Goal: Information Seeking & Learning: Find specific fact

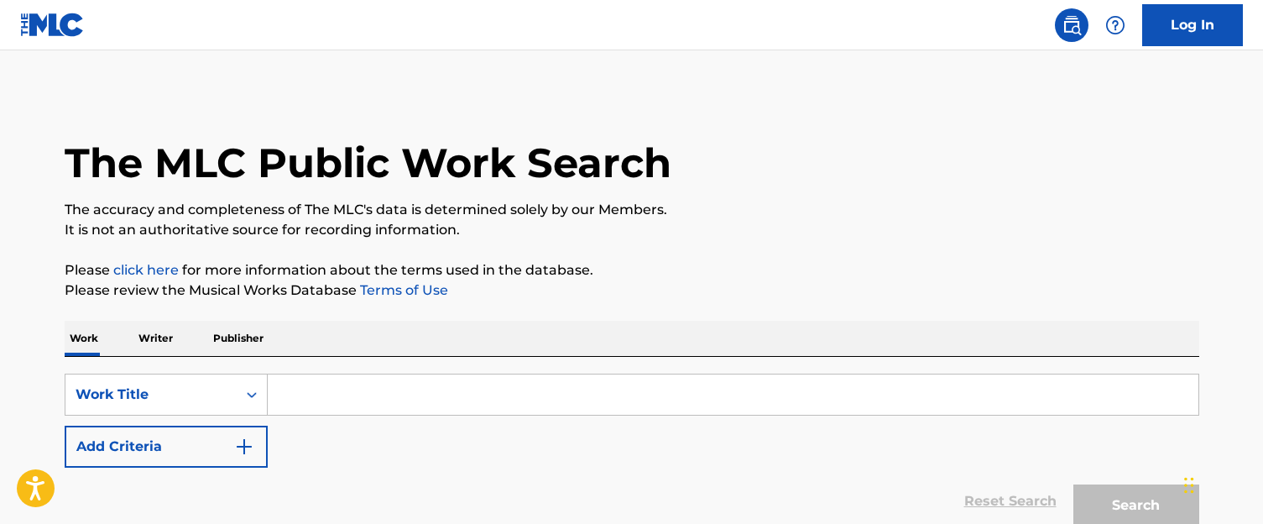
click at [603, 316] on div "The MLC Public Work Search The accuracy and completeness of The MLC's data is d…" at bounding box center [631, 339] width 1175 height 495
click at [655, 358] on div "SearchWithCriteria3d62e886-e14a-4b3a-a6b5-59e4cd96a5e7 Work Title Add Criteria …" at bounding box center [632, 446] width 1135 height 178
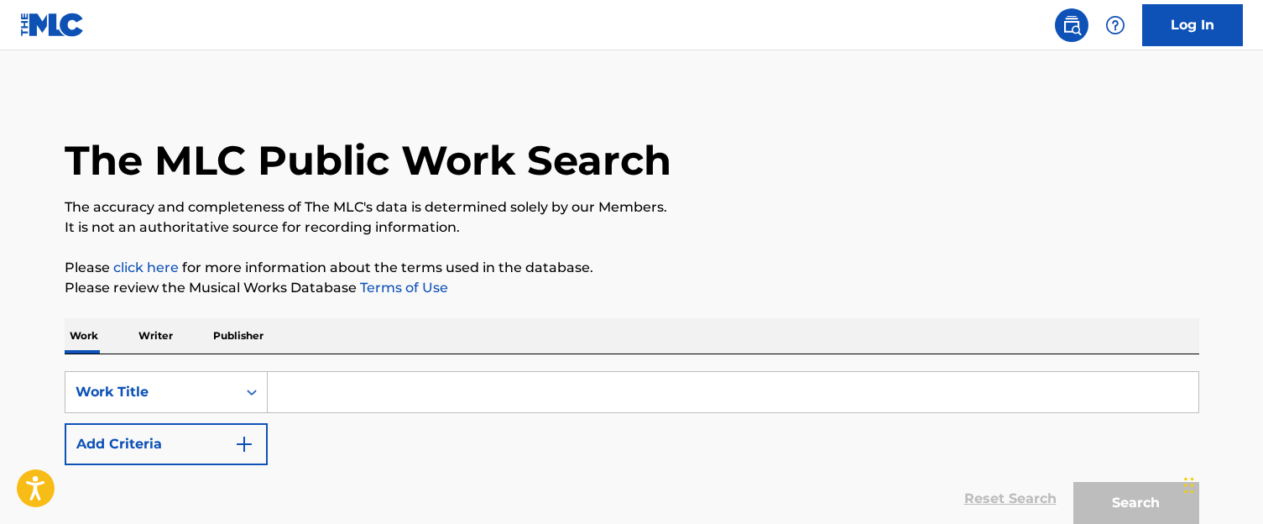
click at [641, 347] on div "Work Writer Publisher" at bounding box center [632, 335] width 1135 height 35
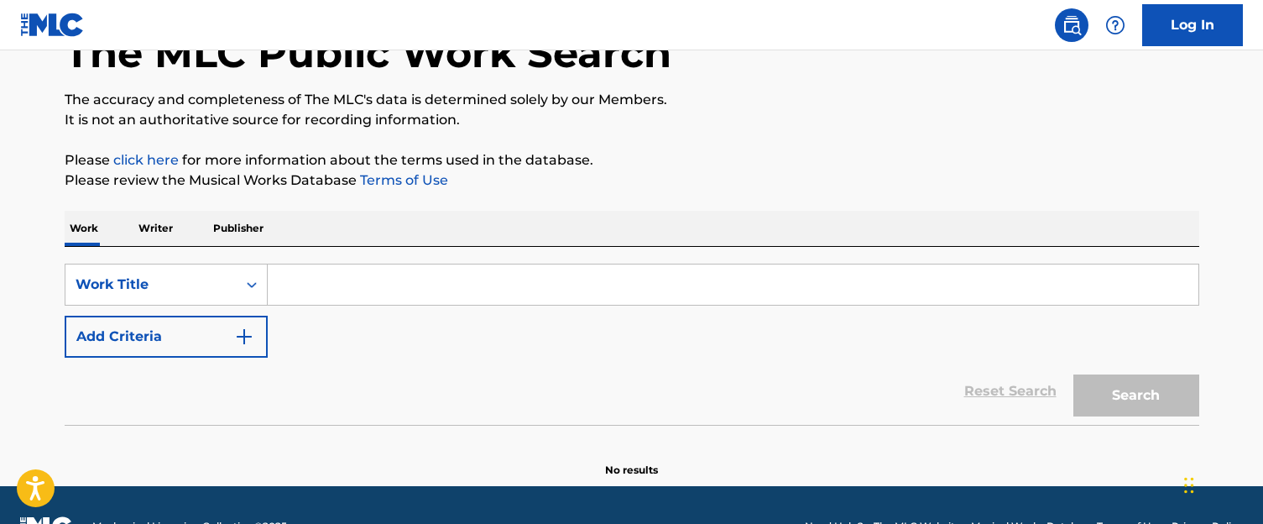
scroll to position [153, 0]
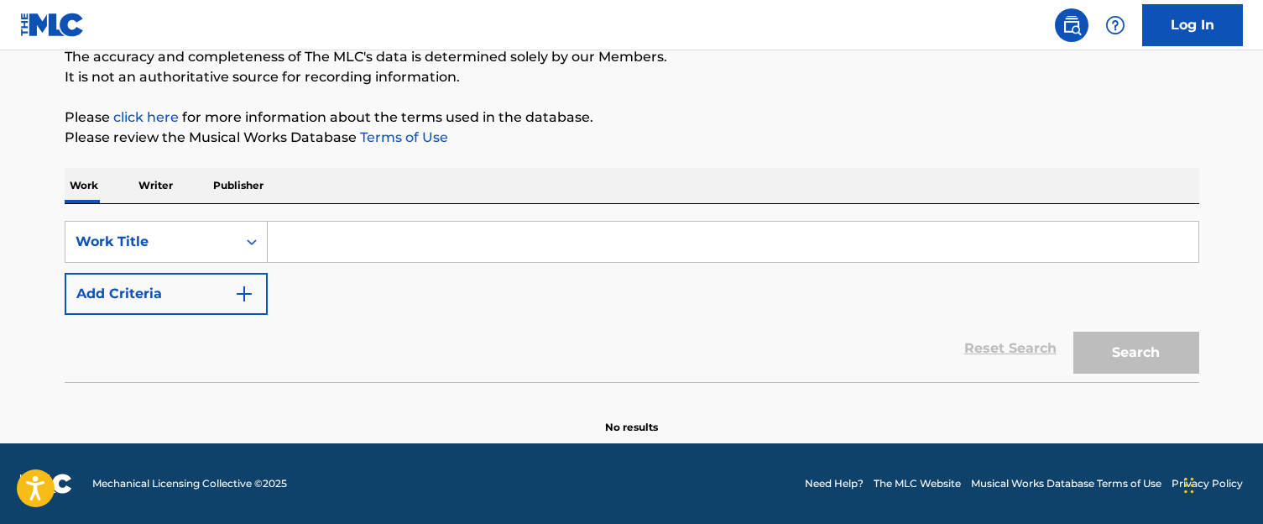
click at [629, 369] on div "Reset Search Search" at bounding box center [632, 348] width 1135 height 67
click at [232, 240] on div "Work Title" at bounding box center [150, 242] width 171 height 32
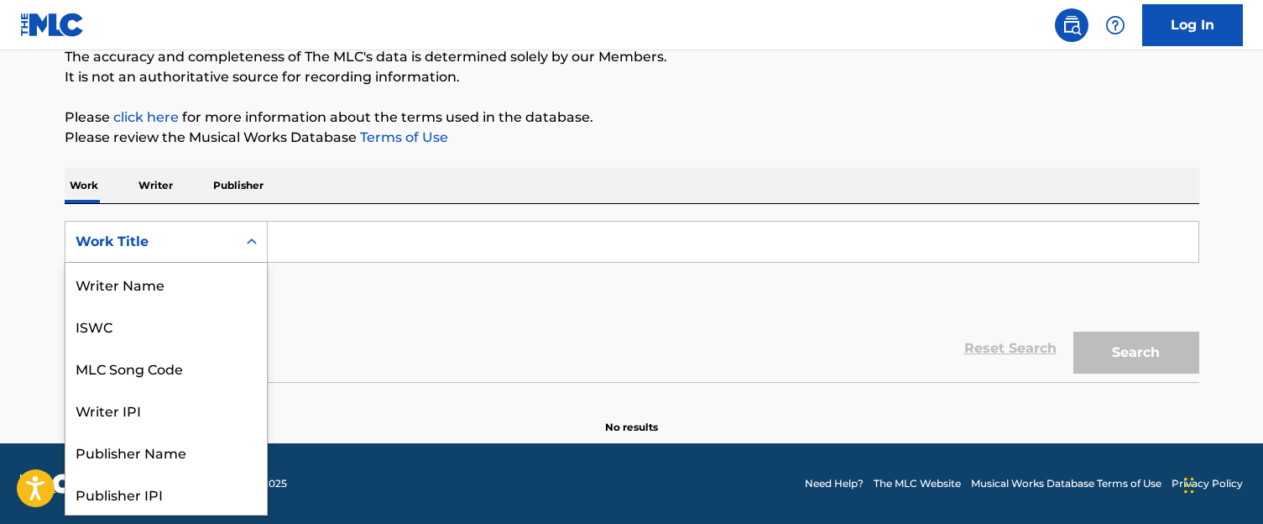
scroll to position [84, 0]
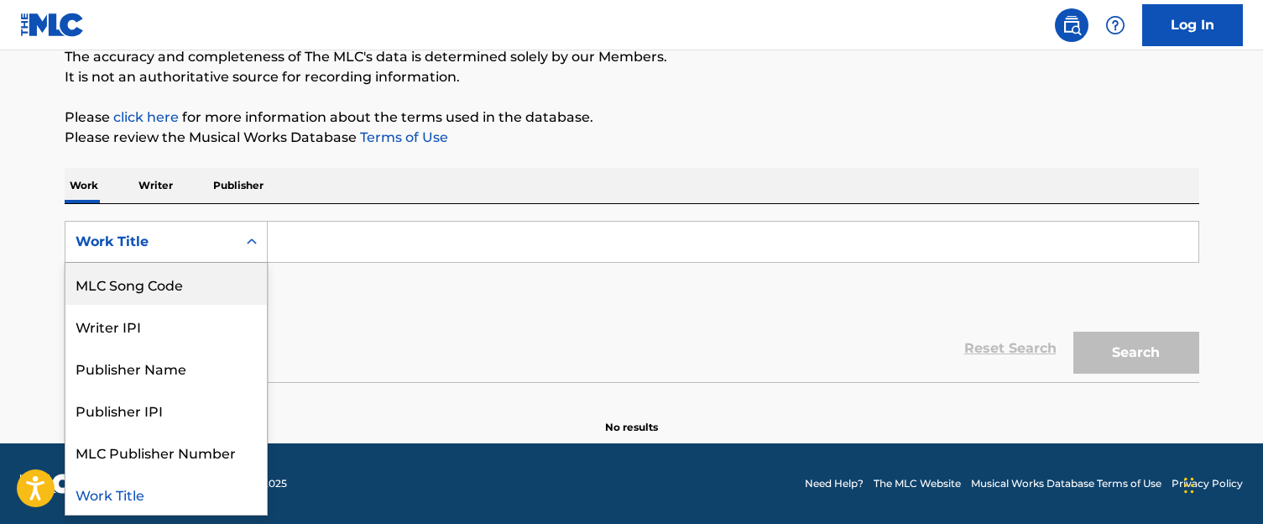
click at [196, 294] on div "MLC Song Code" at bounding box center [165, 284] width 201 height 42
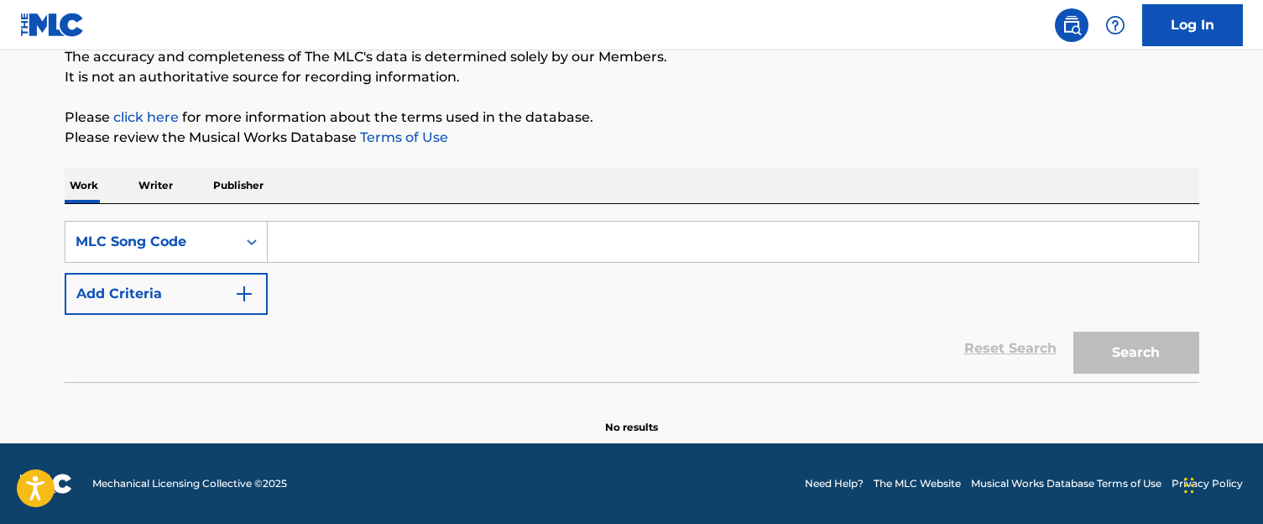
click at [350, 244] on input "Search Form" at bounding box center [733, 242] width 931 height 40
paste input "SV8GBX"
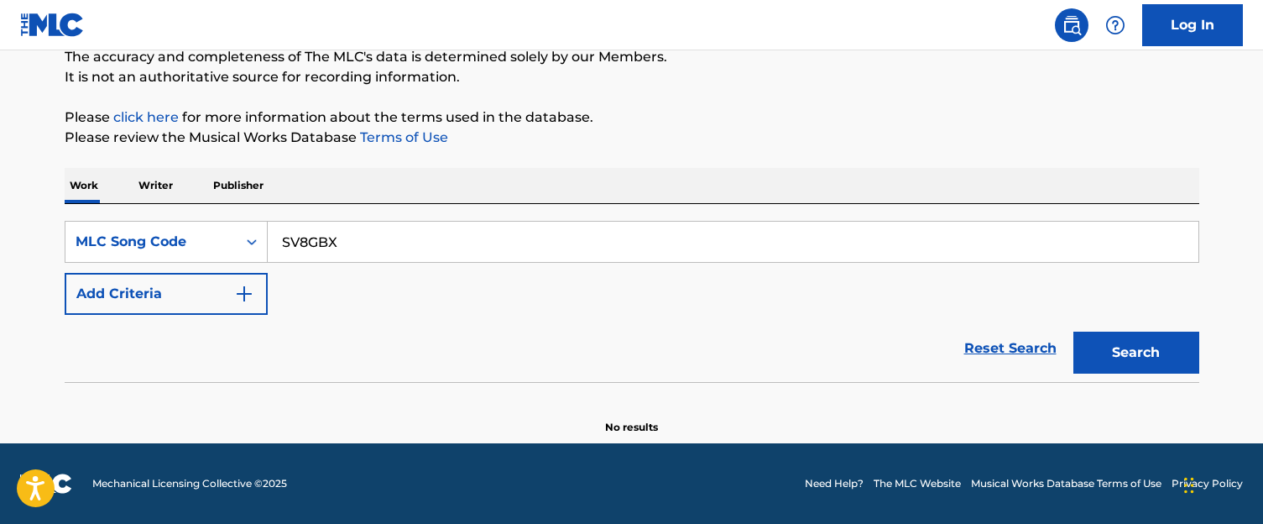
type input "SV8GBX"
click at [1074, 332] on button "Search" at bounding box center [1137, 353] width 126 height 42
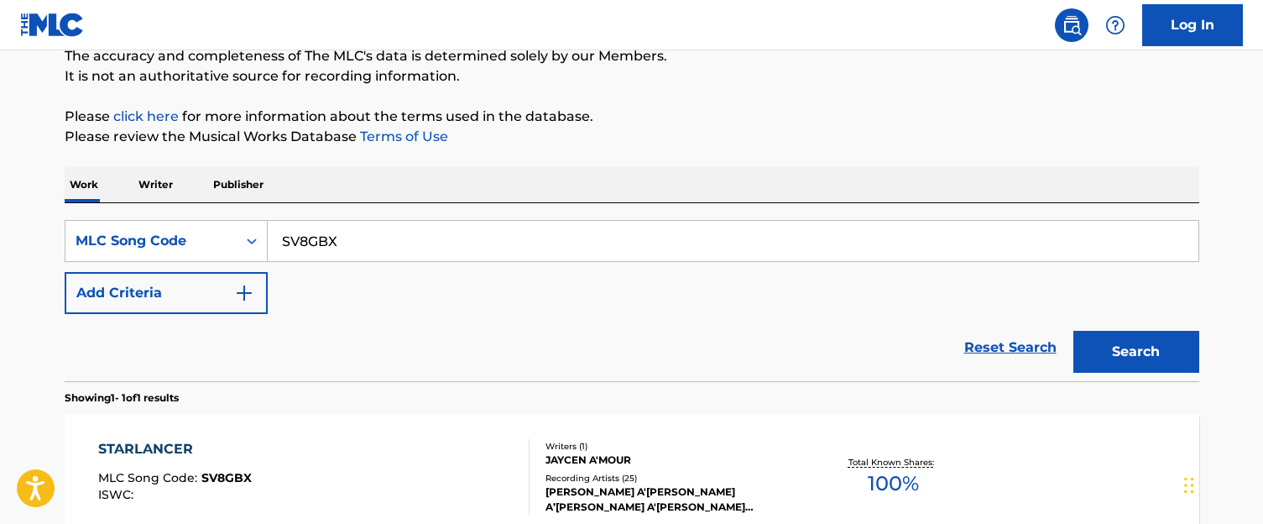
scroll to position [0, 0]
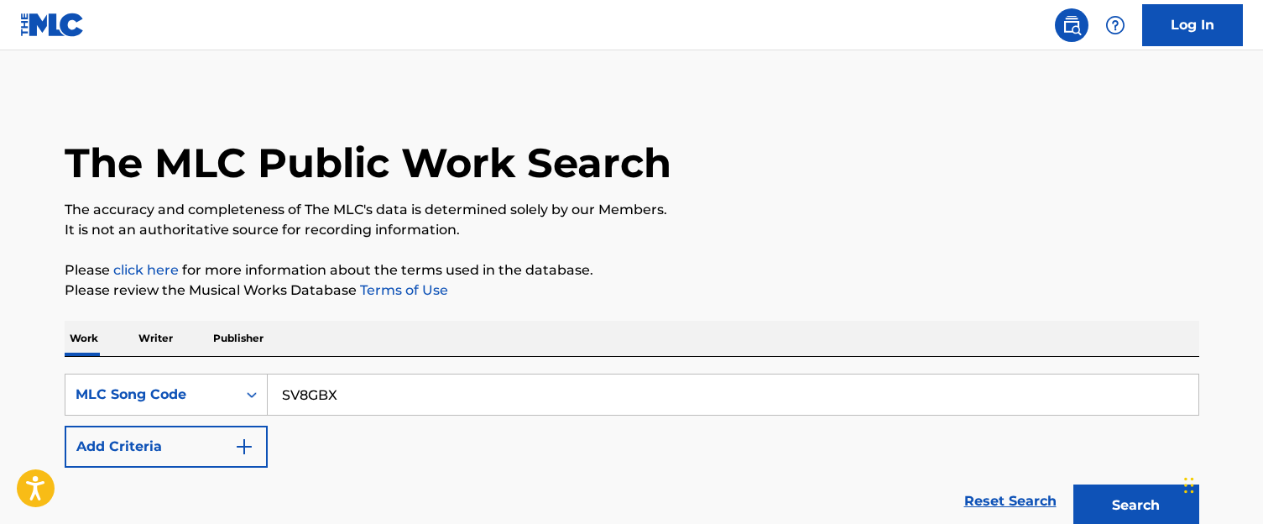
click at [532, 328] on div "Work Writer Publisher" at bounding box center [632, 338] width 1135 height 35
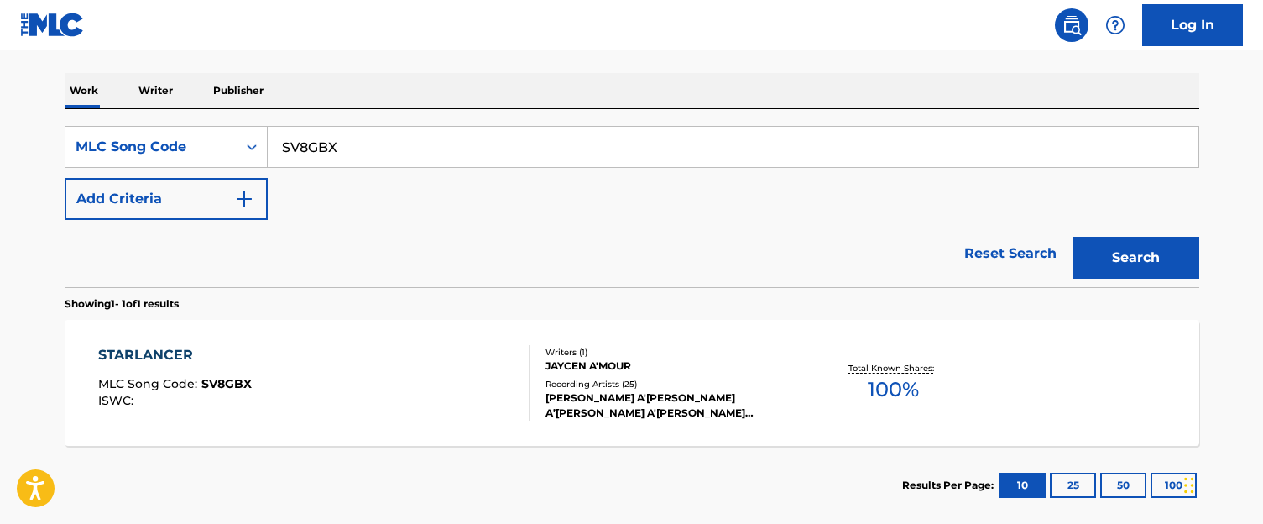
scroll to position [248, 0]
click at [532, 328] on div "STARLANCER MLC Song Code : SV8GBX ISWC : Writers ( 1 ) [PERSON_NAME] A'MOUR Rec…" at bounding box center [632, 382] width 1135 height 126
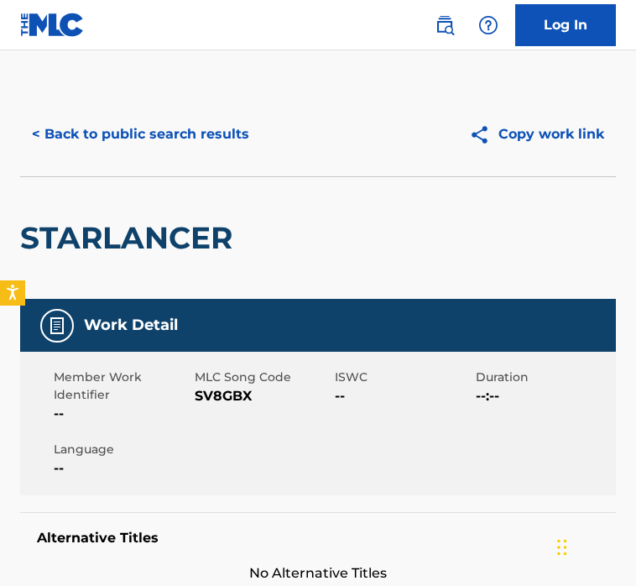
click at [185, 146] on button "< Back to public search results" at bounding box center [140, 134] width 241 height 42
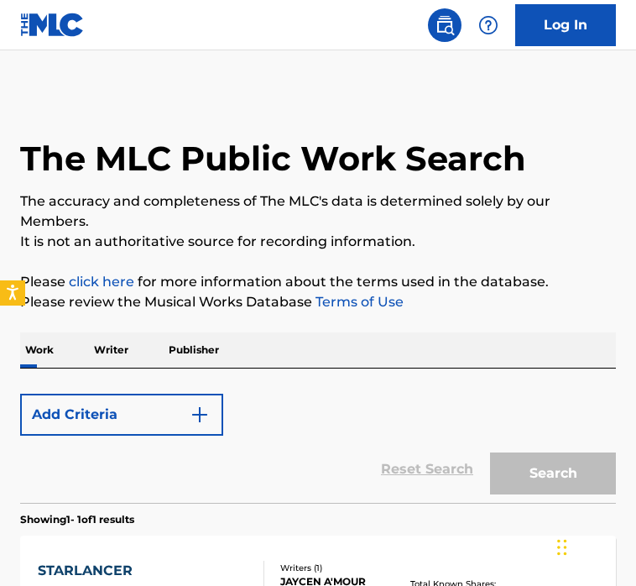
scroll to position [243, 0]
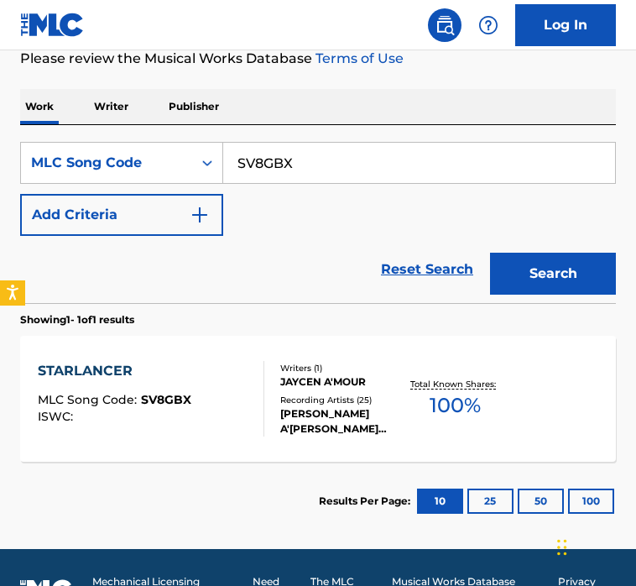
click at [337, 157] on input "SV8GBX" at bounding box center [419, 163] width 392 height 40
paste input "MW161V"
type input "MW161V"
click at [490, 253] on button "Search" at bounding box center [553, 274] width 126 height 42
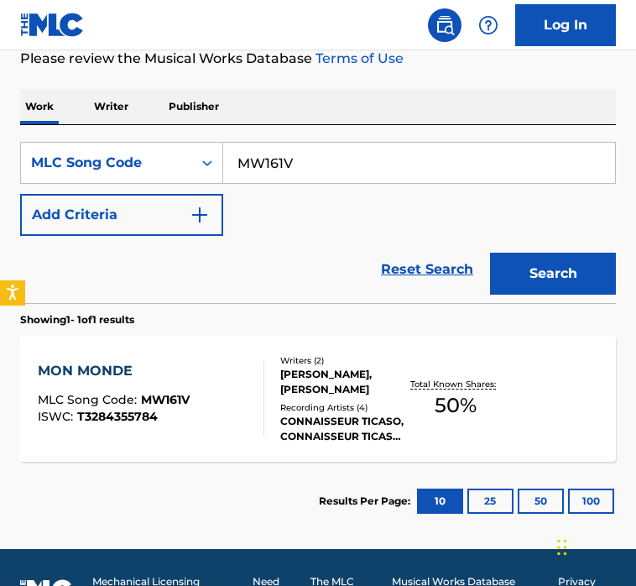
click at [316, 385] on div "[PERSON_NAME], [PERSON_NAME]" at bounding box center [343, 382] width 126 height 30
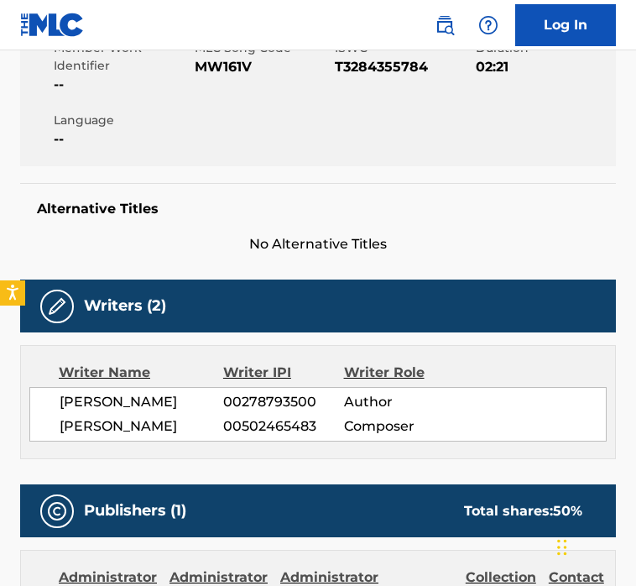
scroll to position [176, 0]
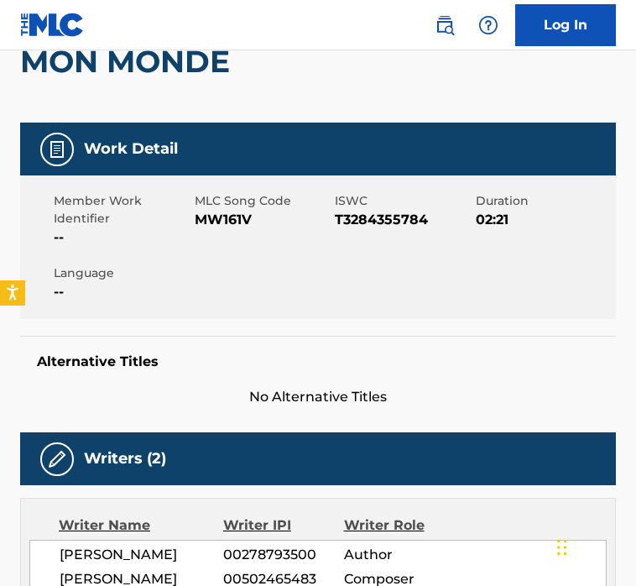
click at [296, 327] on div "Work Detail Member Work Identifier -- MLC Song Code MW161V ISWC T3284355784 Dur…" at bounding box center [318, 265] width 596 height 285
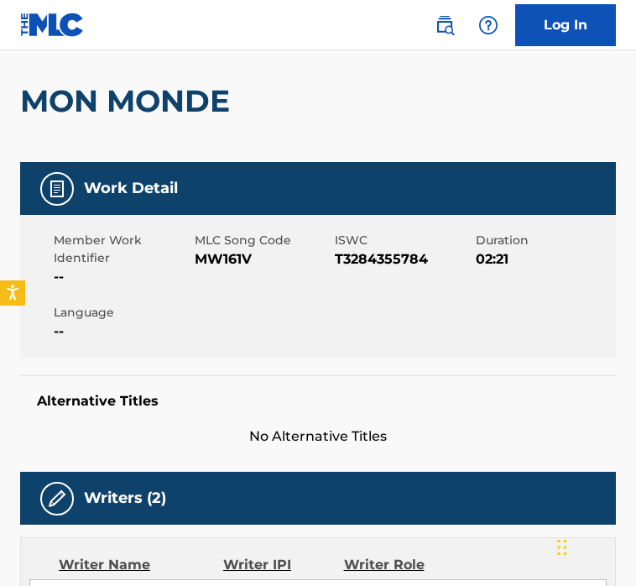
scroll to position [136, 0]
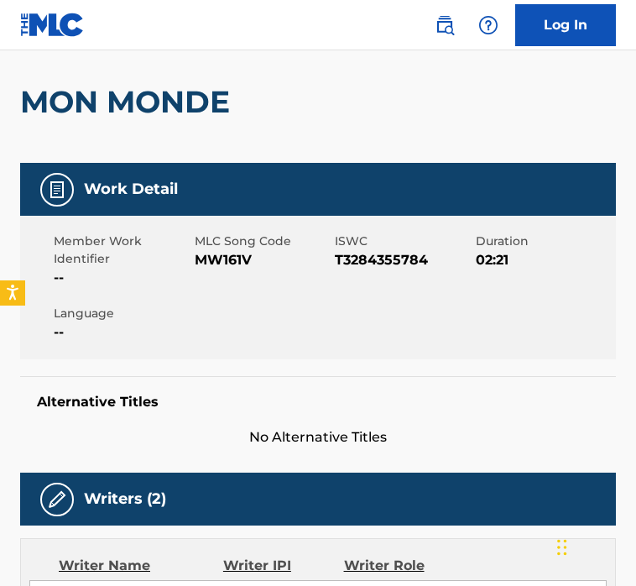
click at [294, 371] on div "Work Detail Member Work Identifier -- MLC Song Code MW161V ISWC T3284355784 Dur…" at bounding box center [318, 305] width 596 height 285
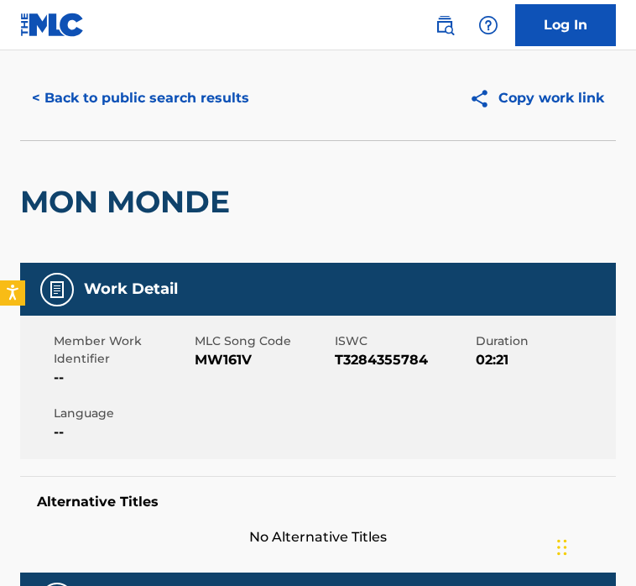
scroll to position [0, 0]
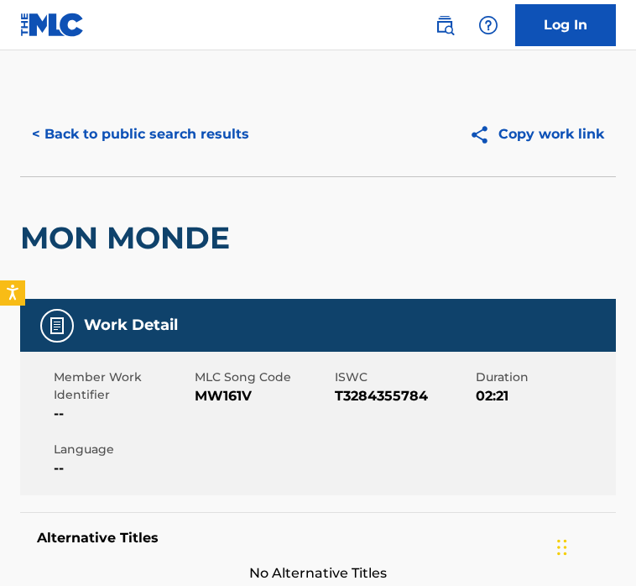
click at [227, 127] on button "< Back to public search results" at bounding box center [140, 134] width 241 height 42
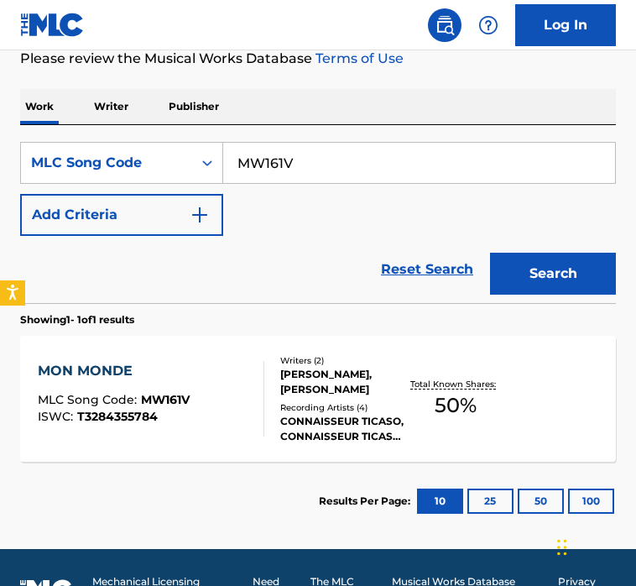
drag, startPoint x: 124, startPoint y: 100, endPoint x: 47, endPoint y: 99, distance: 77.2
click at [47, 99] on div "Work Writer Publisher SearchWithCriteria54255405-97a8-49e2-99ed-eb2e96cc7d6b ML…" at bounding box center [318, 315] width 596 height 452
paste input "W39899"
type input "W39899"
click at [490, 253] on button "Search" at bounding box center [553, 274] width 126 height 42
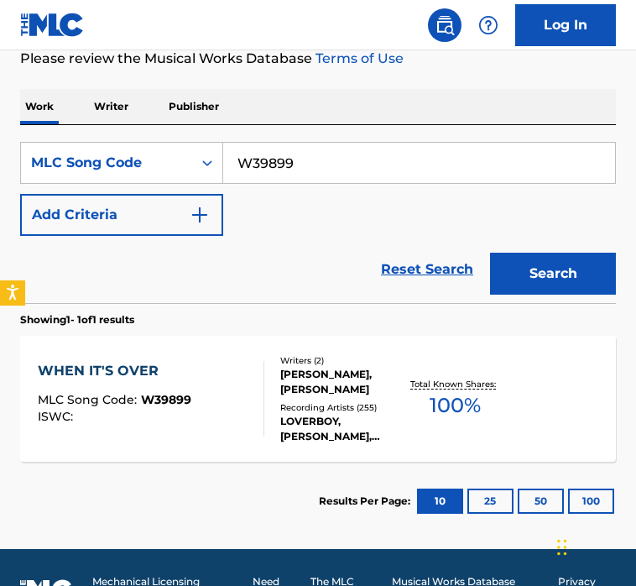
click at [296, 291] on div "Reset Search Search" at bounding box center [318, 269] width 596 height 67
click at [323, 288] on div "Reset Search Search" at bounding box center [318, 269] width 596 height 67
click at [353, 401] on div "Recording Artists ( 255 )" at bounding box center [343, 407] width 126 height 13
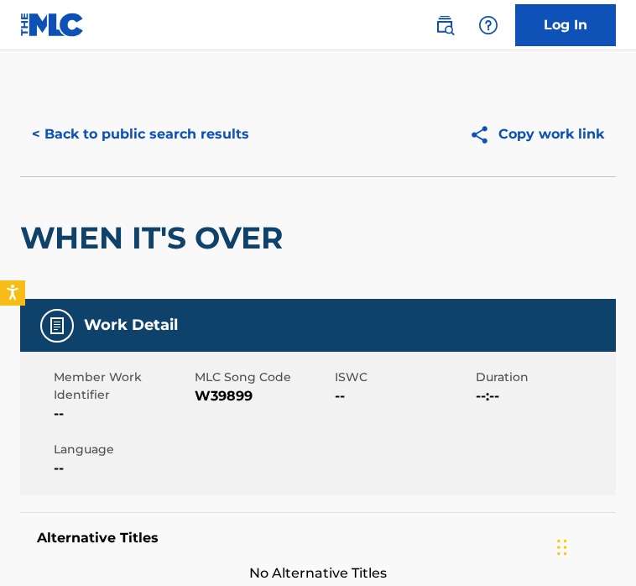
click at [168, 135] on button "< Back to public search results" at bounding box center [140, 134] width 241 height 42
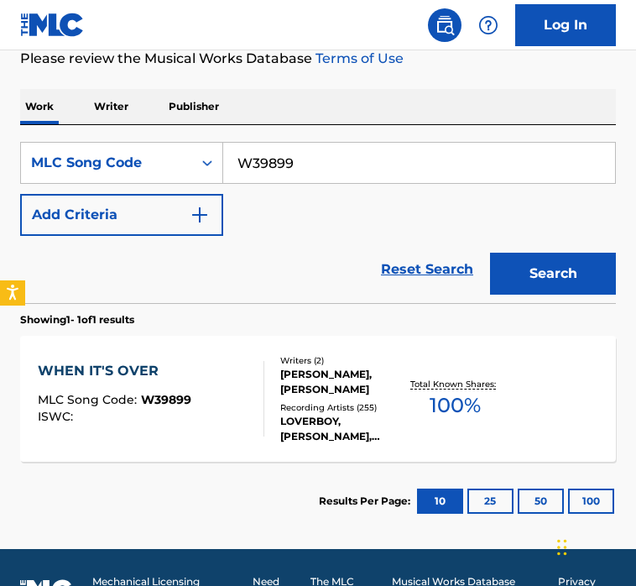
drag, startPoint x: 114, startPoint y: 138, endPoint x: 50, endPoint y: 125, distance: 65.0
click at [50, 125] on div "SearchWithCriteria54255405-97a8-49e2-99ed-eb2e96cc7d6b MLC Song Code W39899 Add…" at bounding box center [318, 214] width 596 height 178
paste input "E50734"
type input "E50734"
click at [490, 253] on button "Search" at bounding box center [553, 274] width 126 height 42
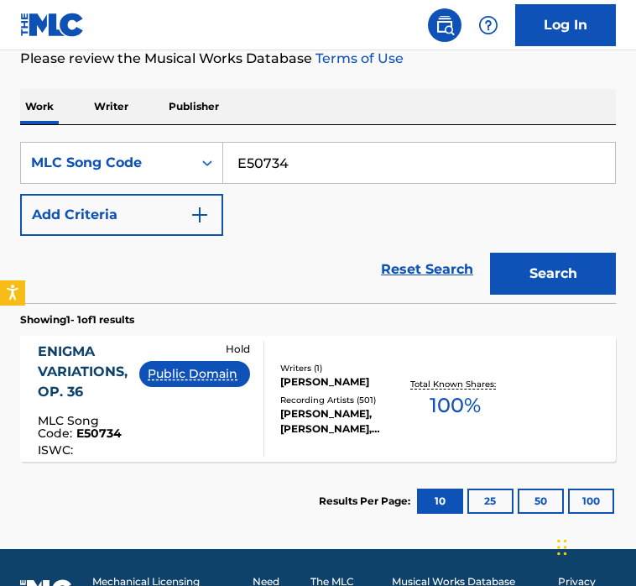
click at [348, 264] on div "Reset Search Search" at bounding box center [318, 269] width 596 height 67
click at [331, 359] on div "ENIGMA VARIATIONS, OP. 36 MLC Song Code : E50734 ISWC : Hold Public Domain Writ…" at bounding box center [318, 399] width 596 height 126
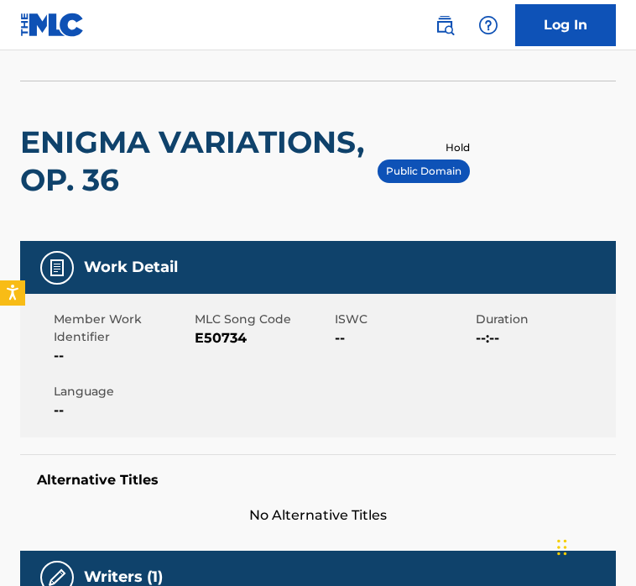
scroll to position [82, 0]
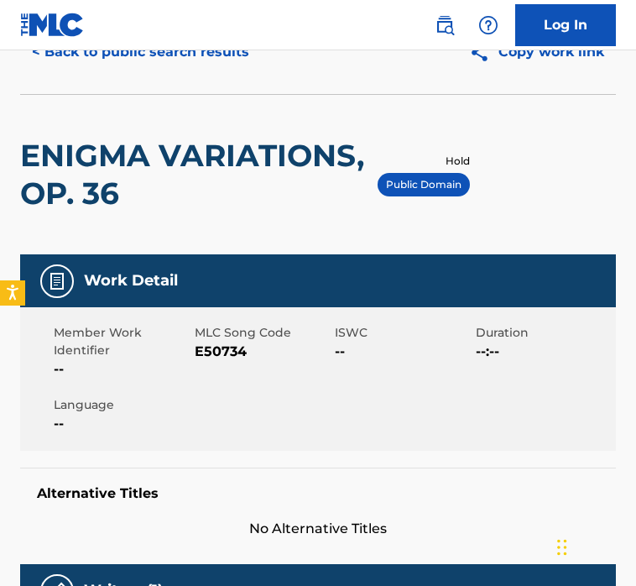
click at [237, 203] on h2 "ENIGMA VARIATIONS, OP. 36" at bounding box center [199, 175] width 358 height 76
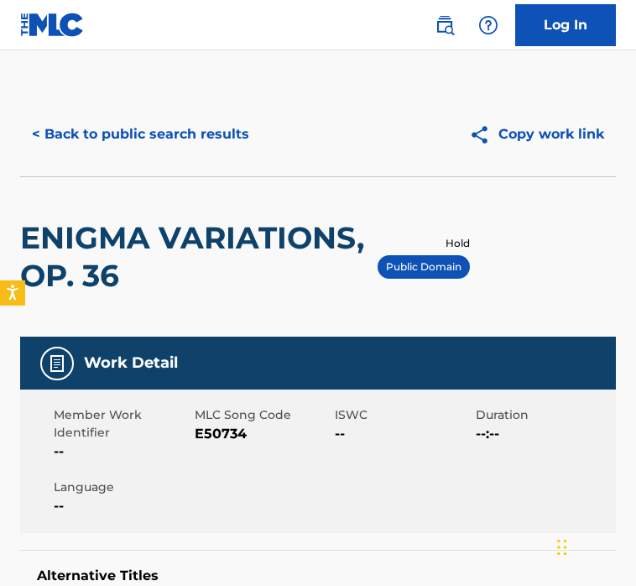
click at [178, 115] on button "< Back to public search results" at bounding box center [140, 134] width 241 height 42
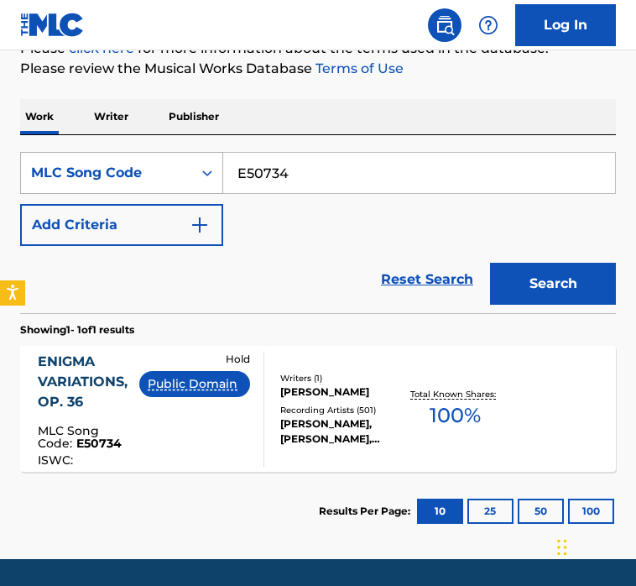
drag, startPoint x: 238, startPoint y: 160, endPoint x: 133, endPoint y: 160, distance: 104.1
click at [133, 160] on div "SearchWithCriteria54255405-97a8-49e2-99ed-eb2e96cc7d6b MLC Song Code E50734" at bounding box center [318, 173] width 596 height 42
paste input "B6878Z"
type input "B6878Z"
click at [490, 263] on button "Search" at bounding box center [553, 284] width 126 height 42
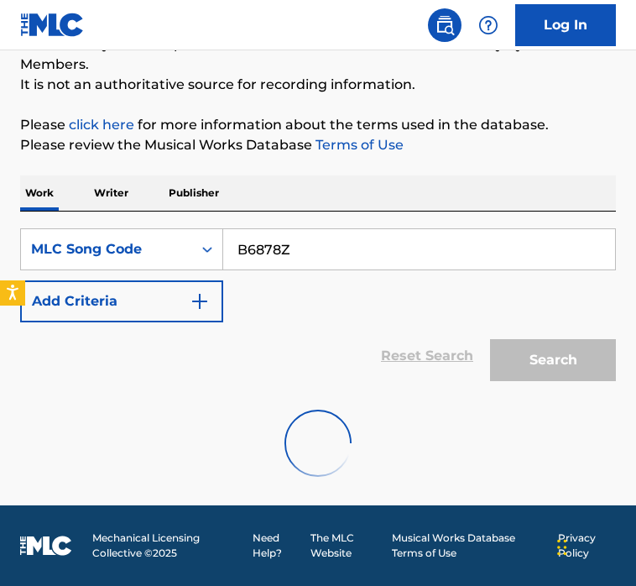
scroll to position [233, 0]
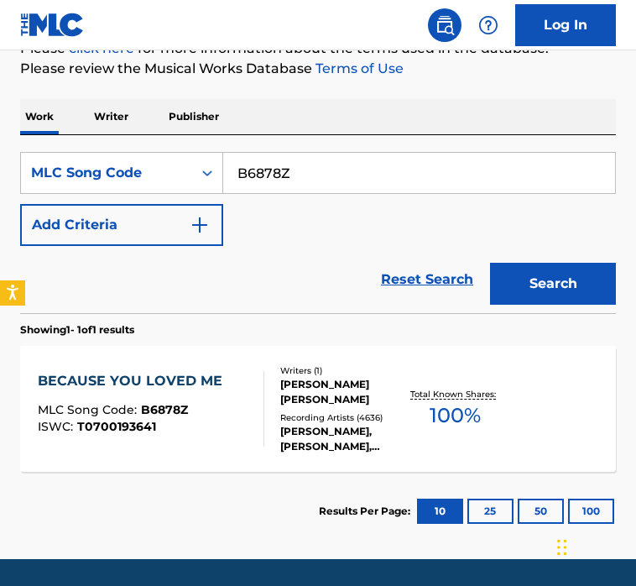
click at [295, 388] on div "[PERSON_NAME] [PERSON_NAME]" at bounding box center [343, 392] width 126 height 30
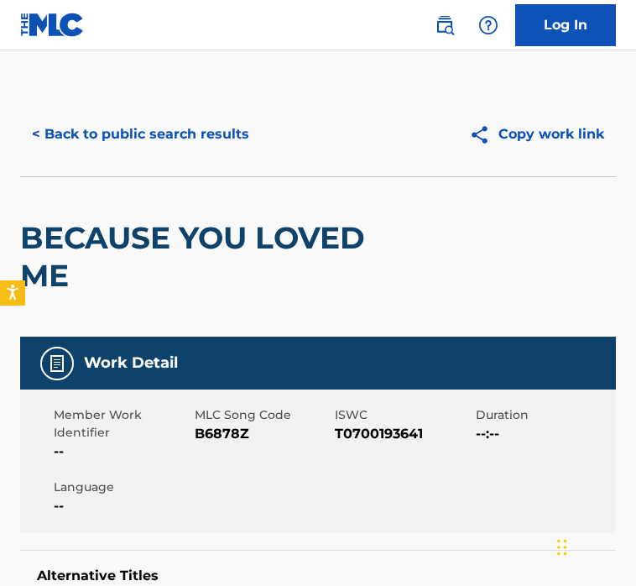
click at [219, 148] on button "< Back to public search results" at bounding box center [140, 134] width 241 height 42
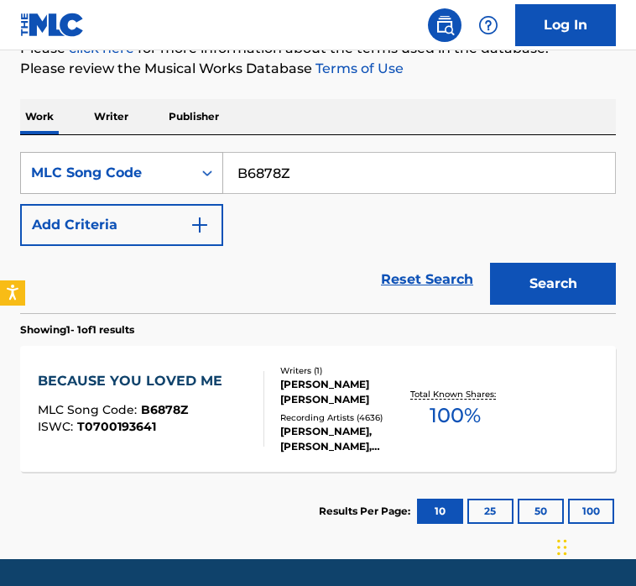
drag, startPoint x: 337, startPoint y: 178, endPoint x: 71, endPoint y: 160, distance: 266.8
click at [71, 160] on div "SearchWithCriteria54255405-97a8-49e2-99ed-eb2e96cc7d6b MLC Song Code B6878Z" at bounding box center [318, 173] width 596 height 42
paste input "M7444A"
click at [490, 263] on button "Search" at bounding box center [553, 284] width 126 height 42
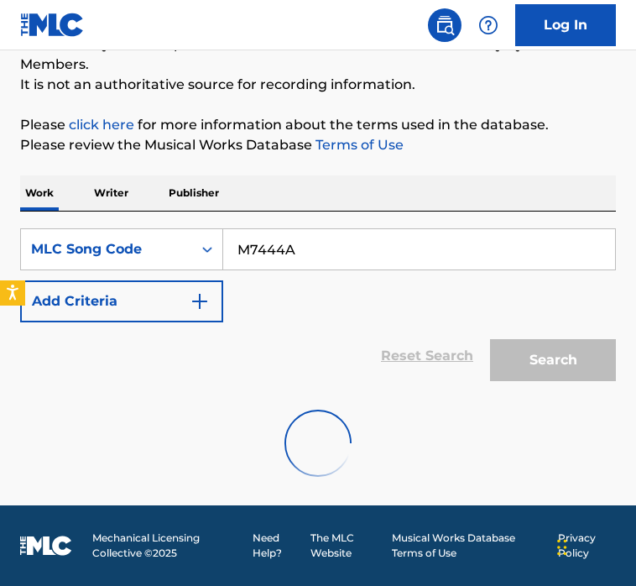
scroll to position [233, 0]
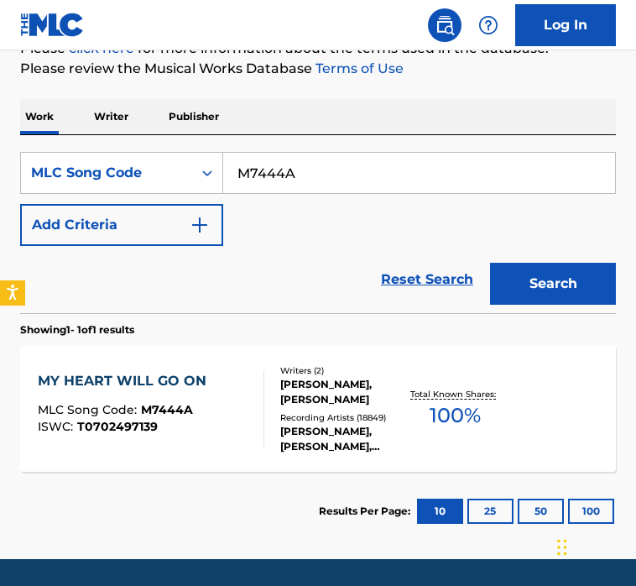
click at [325, 278] on div "Reset Search Search" at bounding box center [318, 279] width 596 height 67
click at [374, 178] on input "M7444A" at bounding box center [419, 173] width 392 height 40
paste input "R5905G"
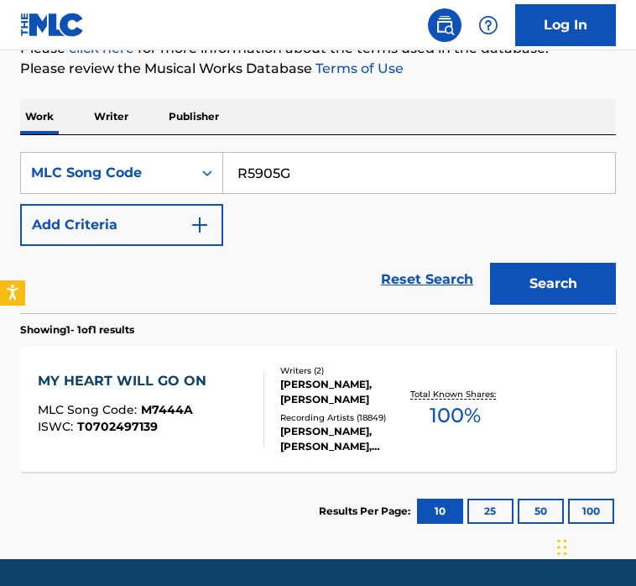
type input "R5905G"
click at [490, 263] on button "Search" at bounding box center [553, 284] width 126 height 42
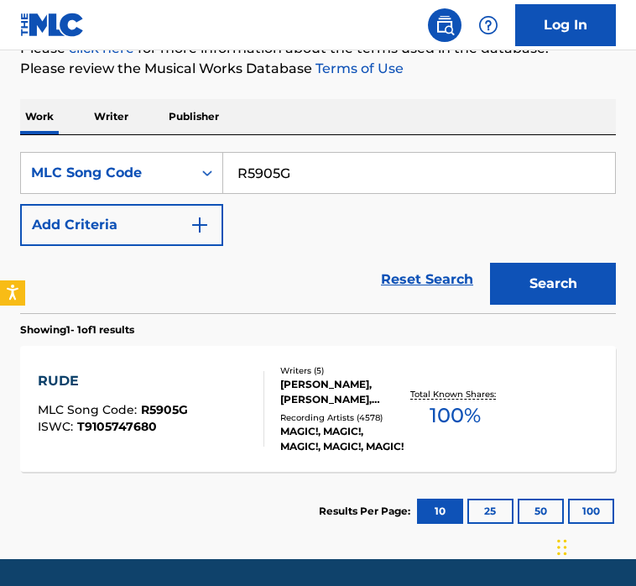
click at [314, 379] on div "[PERSON_NAME], [PERSON_NAME], [PERSON_NAME] [PERSON_NAME], [PERSON_NAME], [PERS…" at bounding box center [343, 392] width 126 height 30
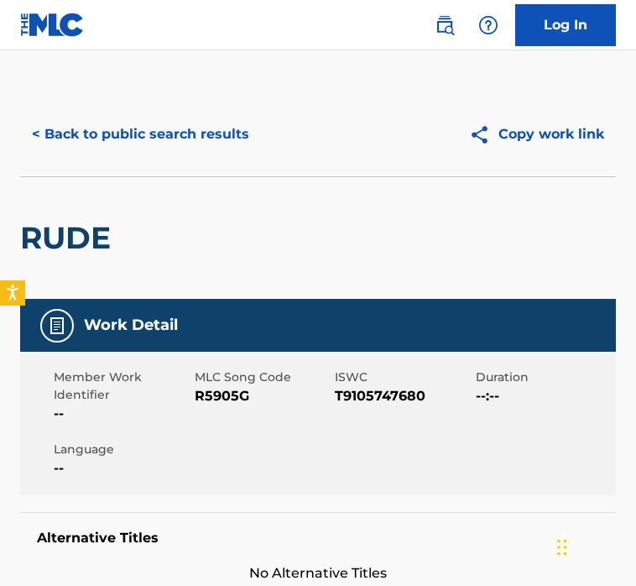
click at [307, 325] on div "Work Detail" at bounding box center [318, 325] width 596 height 53
click at [195, 128] on button "< Back to public search results" at bounding box center [140, 134] width 241 height 42
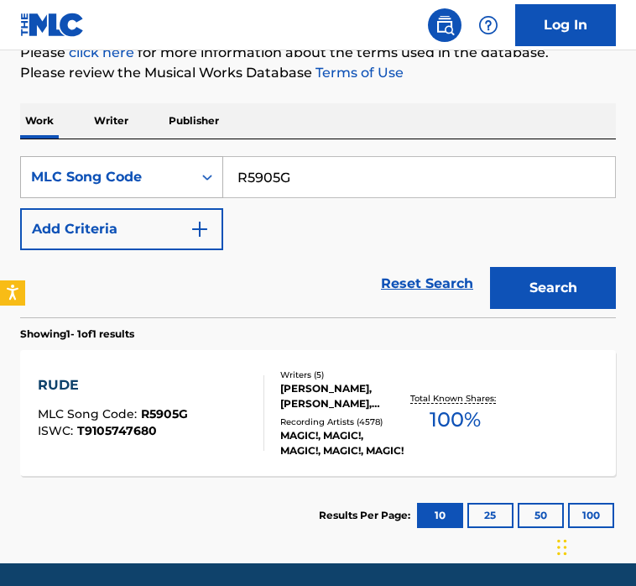
drag, startPoint x: 317, startPoint y: 175, endPoint x: 26, endPoint y: 159, distance: 291.7
click at [26, 159] on div "SearchWithCriteria54255405-97a8-49e2-99ed-eb2e96cc7d6b MLC Song Code R5905G" at bounding box center [318, 177] width 596 height 42
paste input "P5214O"
type input "P5214O"
click at [490, 267] on button "Search" at bounding box center [553, 288] width 126 height 42
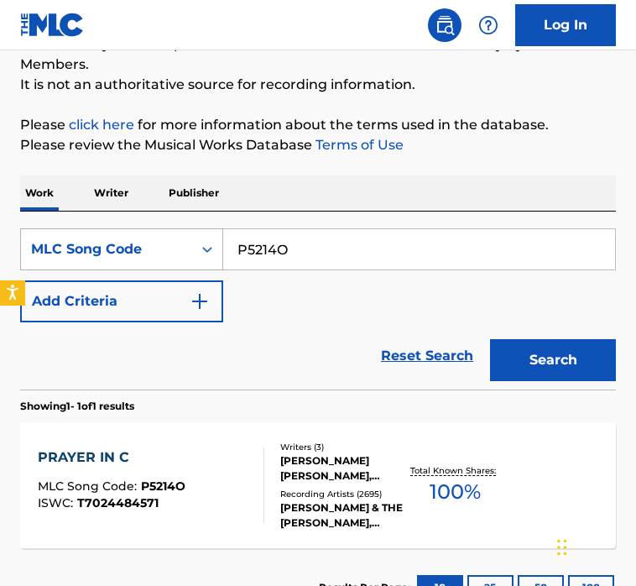
scroll to position [229, 0]
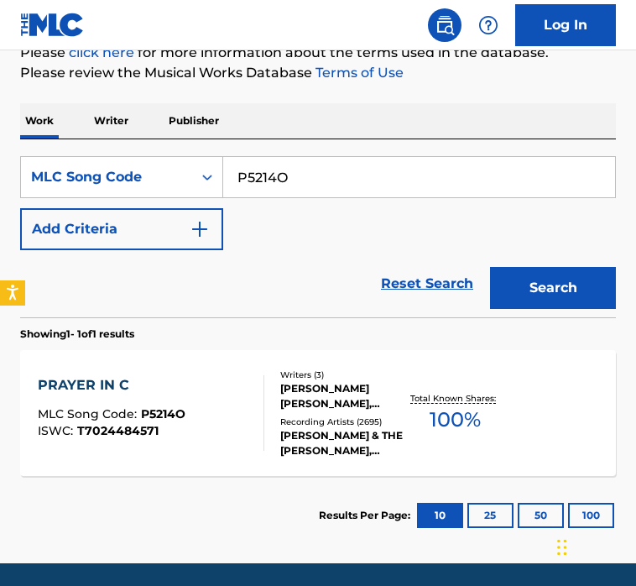
click at [297, 158] on input "P5214O" at bounding box center [419, 177] width 392 height 40
click at [279, 235] on div "SearchWithCriteria54255405-97a8-49e2-99ed-eb2e96cc7d6b MLC Song Code P5214O Add…" at bounding box center [318, 203] width 596 height 94
click at [279, 447] on div "Writers ( 3 ) [PERSON_NAME] [PERSON_NAME], [PERSON_NAME], [PERSON_NAME] Recordi…" at bounding box center [335, 414] width 142 height 90
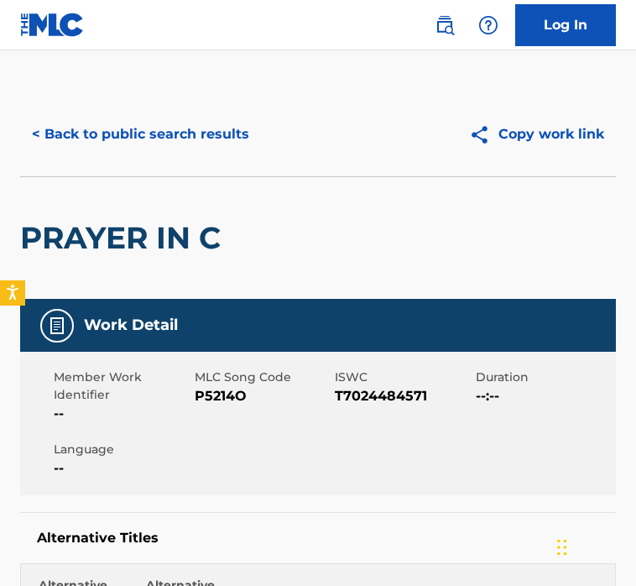
click at [279, 174] on div "< Back to public search results Copy work link" at bounding box center [318, 134] width 596 height 84
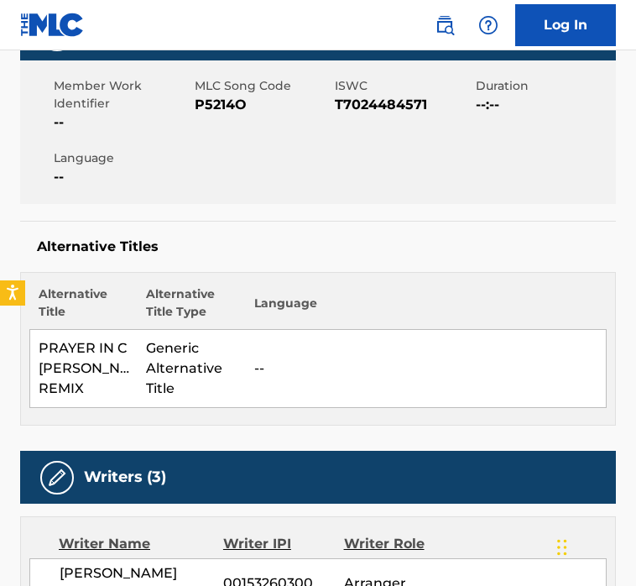
scroll to position [292, 0]
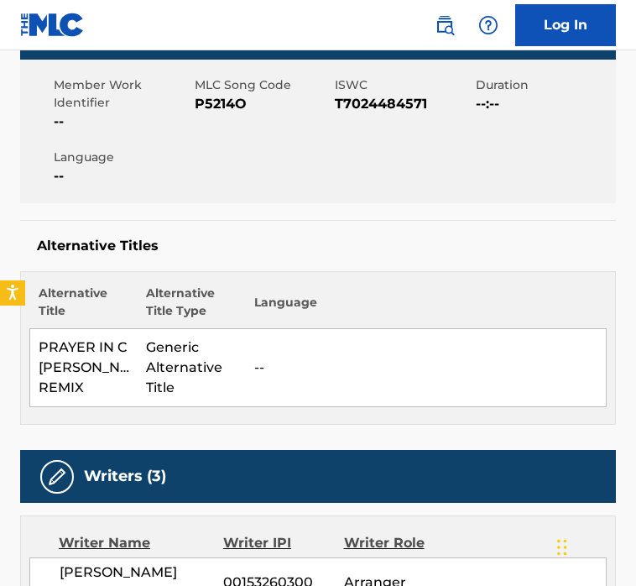
click at [269, 298] on th "Language" at bounding box center [426, 307] width 360 height 44
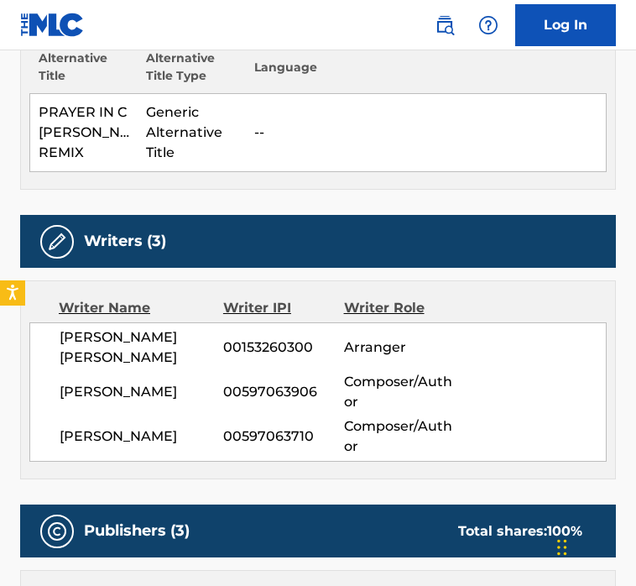
scroll to position [526, 0]
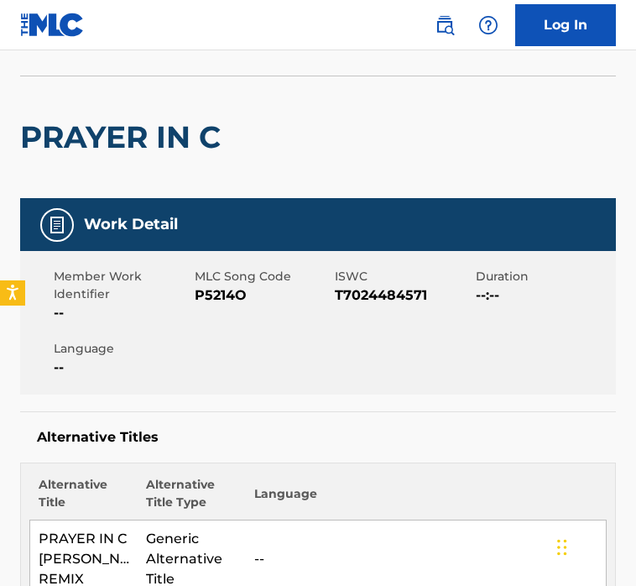
scroll to position [0, 0]
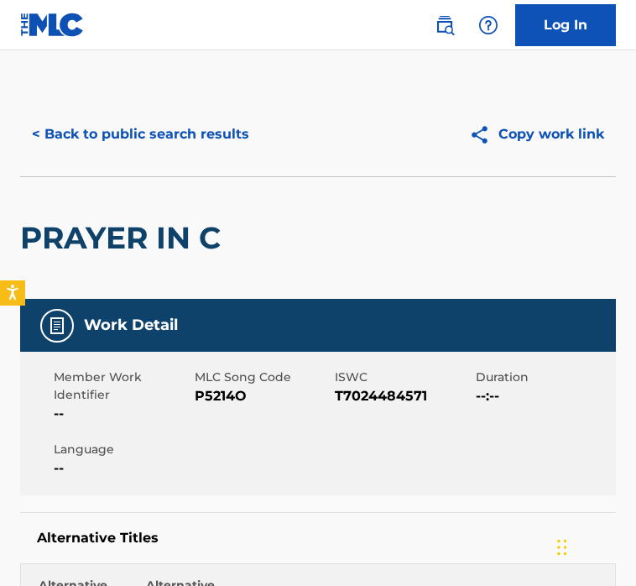
click at [305, 224] on div "PRAYER IN C" at bounding box center [318, 237] width 596 height 123
click at [191, 141] on button "< Back to public search results" at bounding box center [140, 134] width 241 height 42
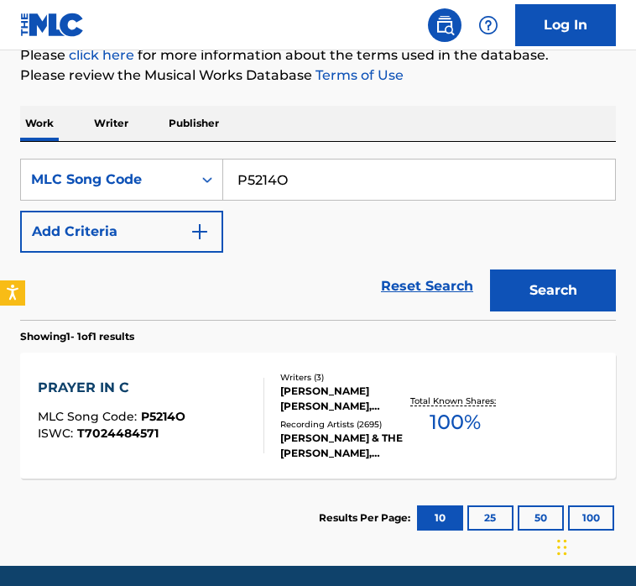
drag, startPoint x: 322, startPoint y: 199, endPoint x: 153, endPoint y: 130, distance: 183.0
click at [153, 130] on div "Work Writer Publisher SearchWithCriteria54255405-97a8-49e2-99ed-eb2e96cc7d6b ML…" at bounding box center [318, 332] width 596 height 452
paste input "A1W56"
type input "PA1W56"
click at [490, 269] on button "Search" at bounding box center [553, 290] width 126 height 42
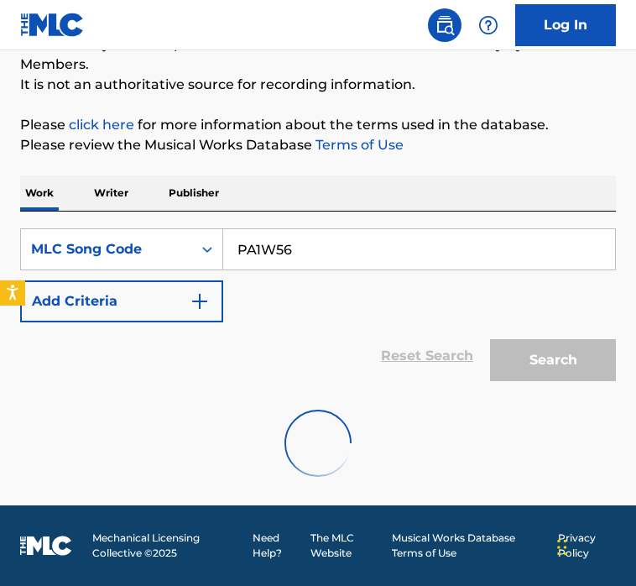
scroll to position [227, 0]
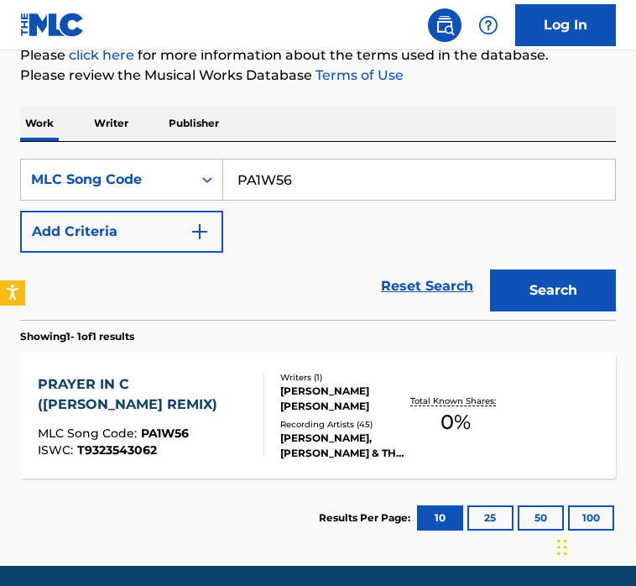
click at [291, 373] on div "Writers ( 1 )" at bounding box center [343, 377] width 126 height 13
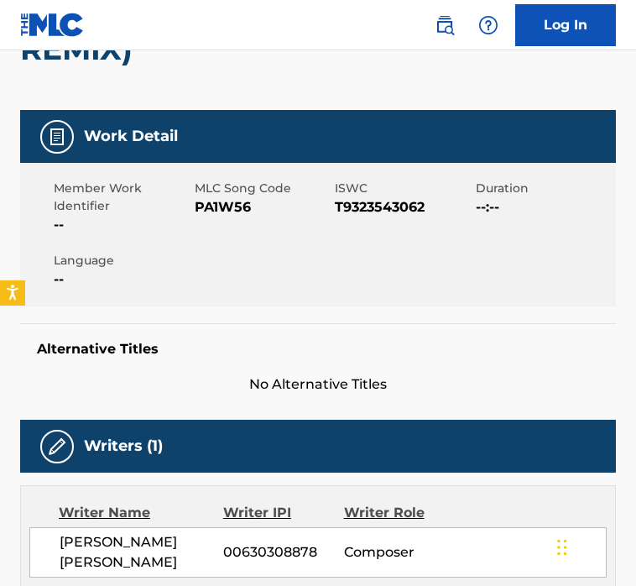
scroll to position [330, 0]
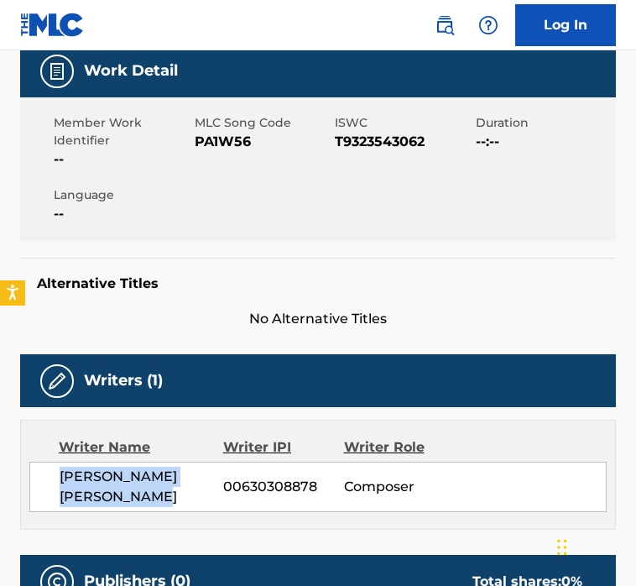
drag, startPoint x: 55, startPoint y: 433, endPoint x: 149, endPoint y: 461, distance: 98.0
click at [149, 462] on div "[PERSON_NAME] [PERSON_NAME] 00630308878 Composer" at bounding box center [318, 487] width 578 height 50
copy span "[PERSON_NAME] [PERSON_NAME]"
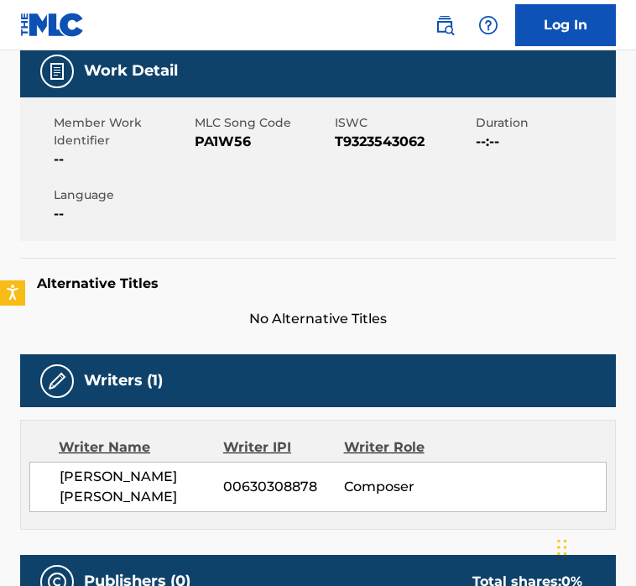
scroll to position [227, 0]
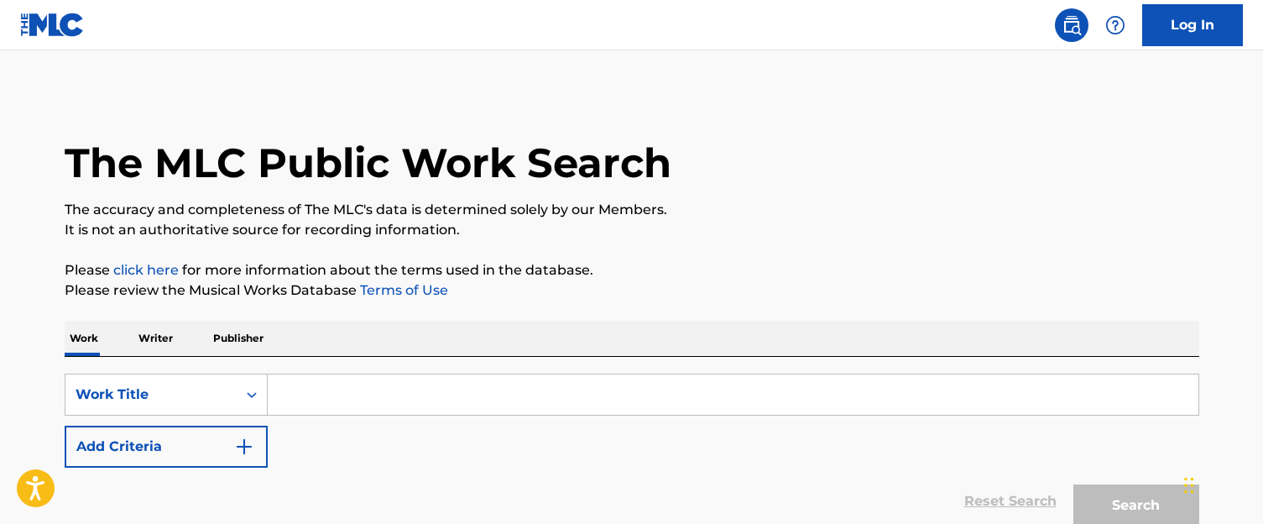
click at [356, 389] on input "Search Form" at bounding box center [733, 394] width 931 height 40
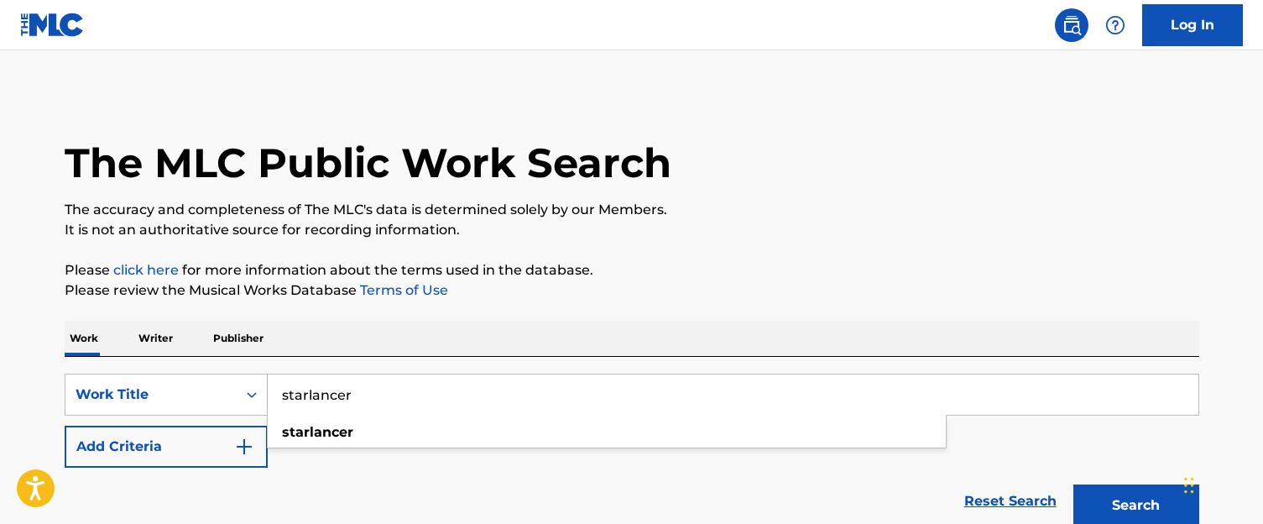
type input "starlancer"
click at [218, 445] on button "Add Criteria" at bounding box center [166, 447] width 203 height 42
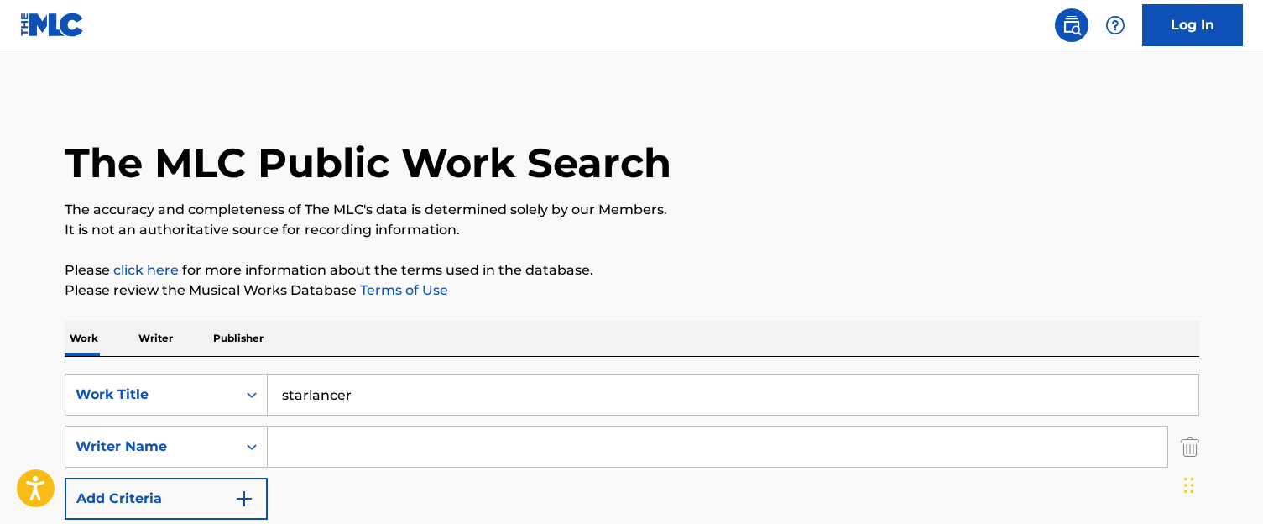
click at [375, 444] on input "Search Form" at bounding box center [718, 446] width 900 height 40
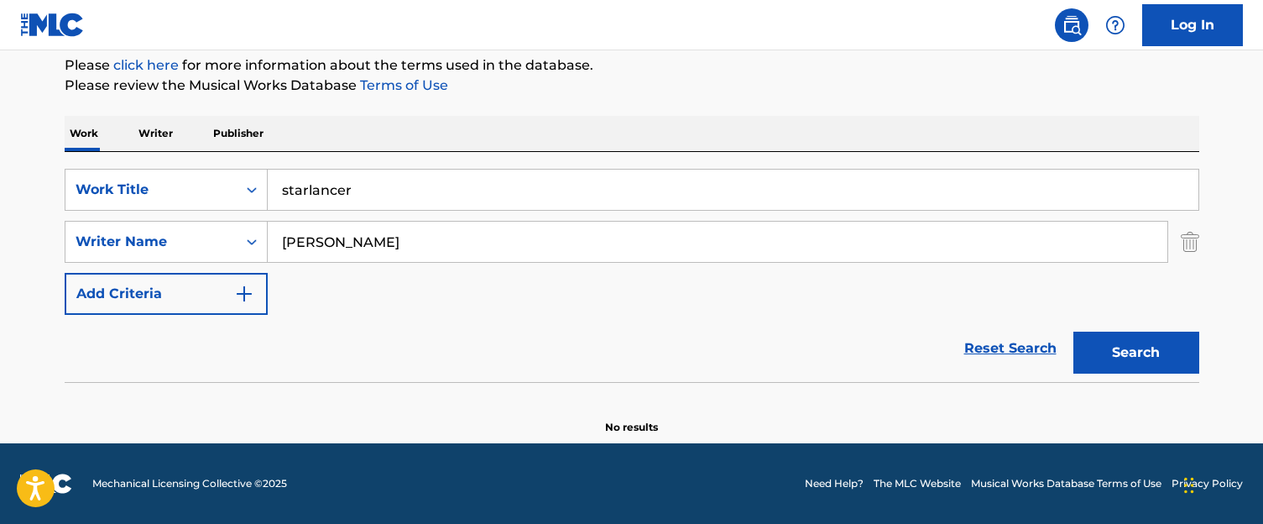
click at [1196, 368] on button "Search" at bounding box center [1137, 353] width 126 height 42
click at [411, 247] on input "jaycen a mour" at bounding box center [718, 242] width 900 height 40
paste input "A'MOUR JAYCEN"
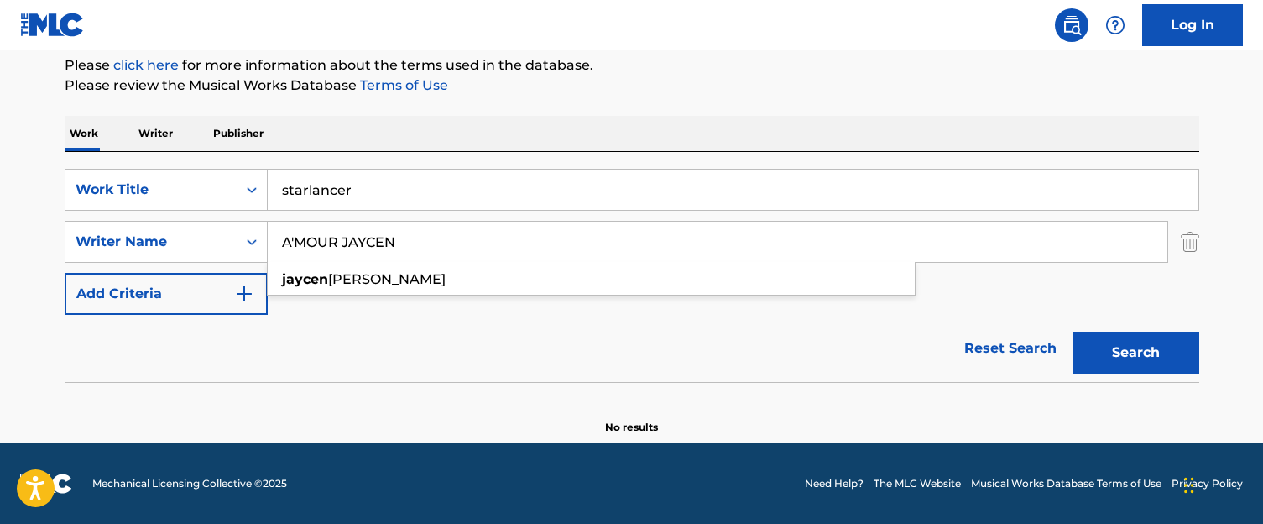
click at [1074, 332] on button "Search" at bounding box center [1137, 353] width 126 height 42
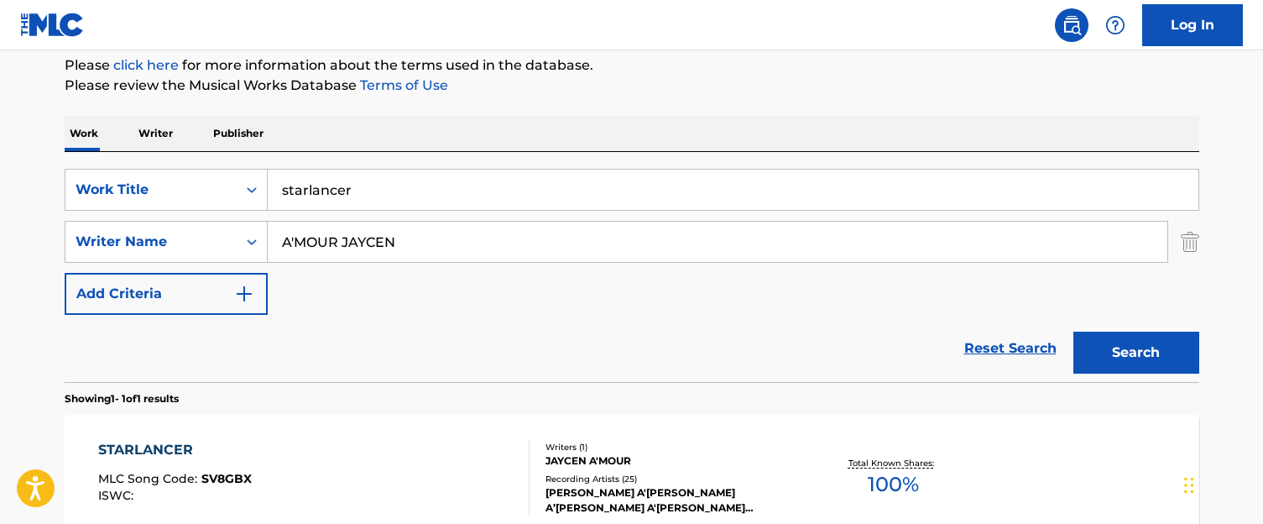
click at [463, 313] on div "SearchWithCriteriaa5d10b9b-26b4-44af-b810-c73a0993da3b Work Title starlancer Se…" at bounding box center [632, 242] width 1135 height 146
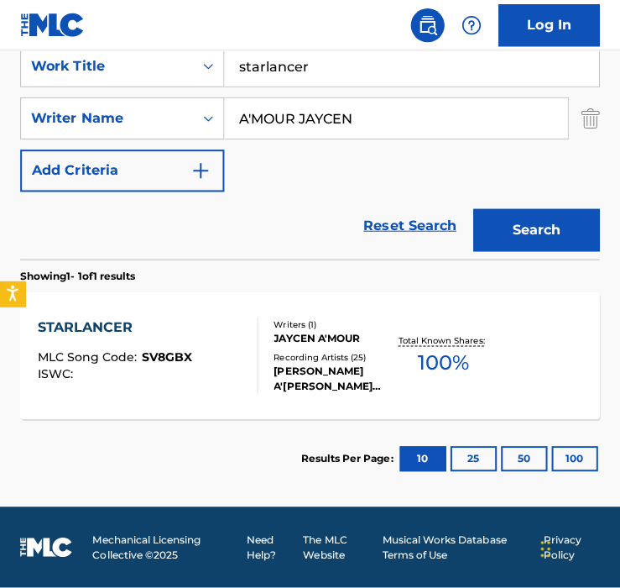
scroll to position [337, 0]
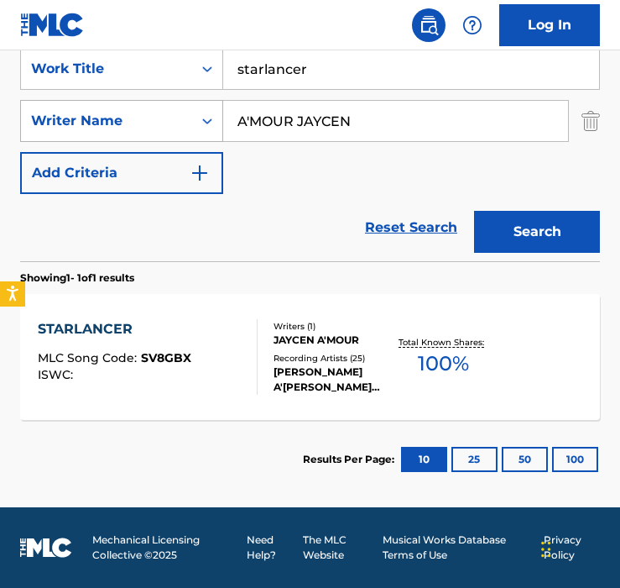
drag, startPoint x: 221, startPoint y: 108, endPoint x: 169, endPoint y: 108, distance: 52.0
click at [169, 108] on div "SearchWithCriteria9123d79f-c118-4cd1-b7f3-d4fefd2ccc90 Writer Name A'MOUR JAYCEN" at bounding box center [310, 121] width 580 height 42
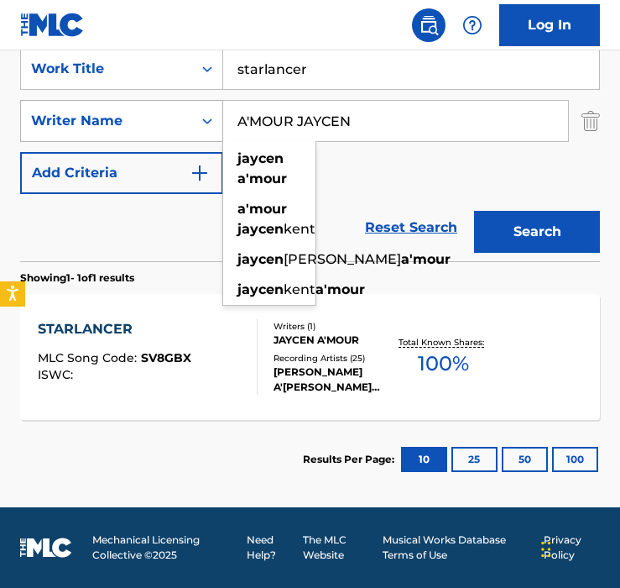
paste input "Mike Reno"
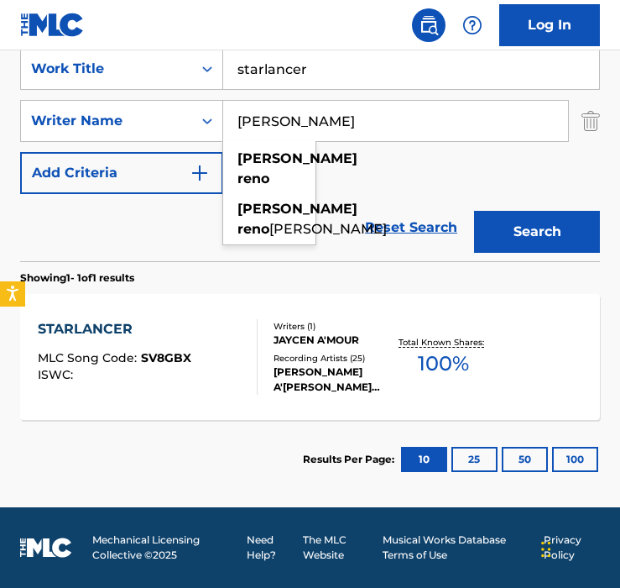
type input "Mike Reno"
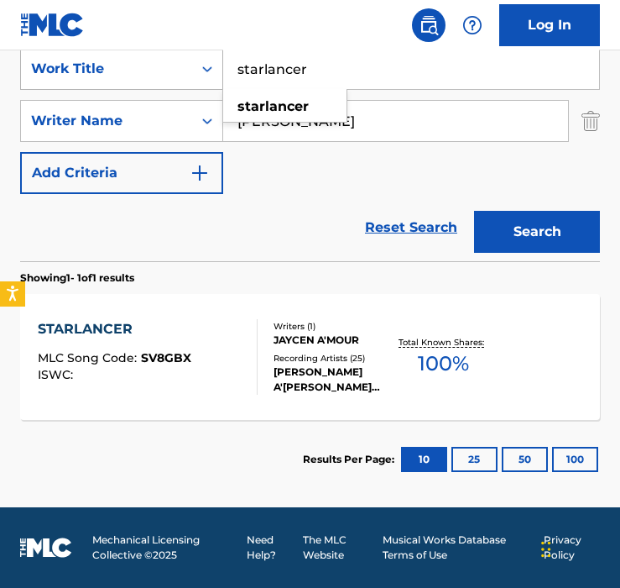
drag, startPoint x: 342, startPoint y: 68, endPoint x: 90, endPoint y: 68, distance: 251.8
click at [90, 68] on div "SearchWithCriteriaa5d10b9b-26b4-44af-b810-c73a0993da3b Work Title starlancer st…" at bounding box center [310, 69] width 580 height 42
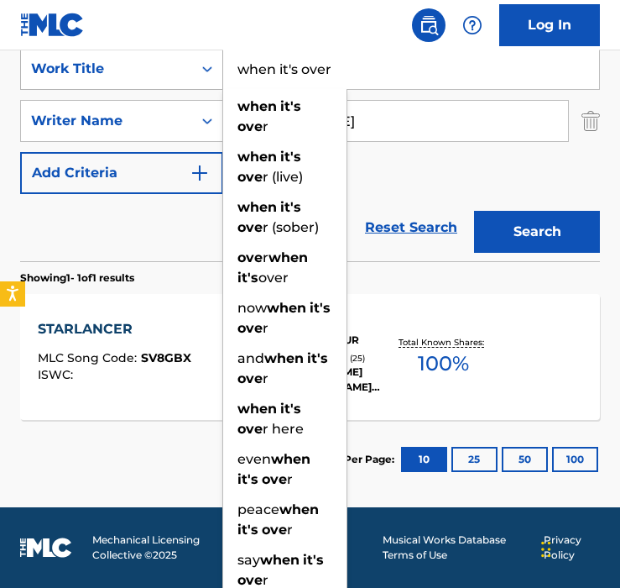
type input "when it's over"
click at [474, 211] on button "Search" at bounding box center [537, 232] width 126 height 42
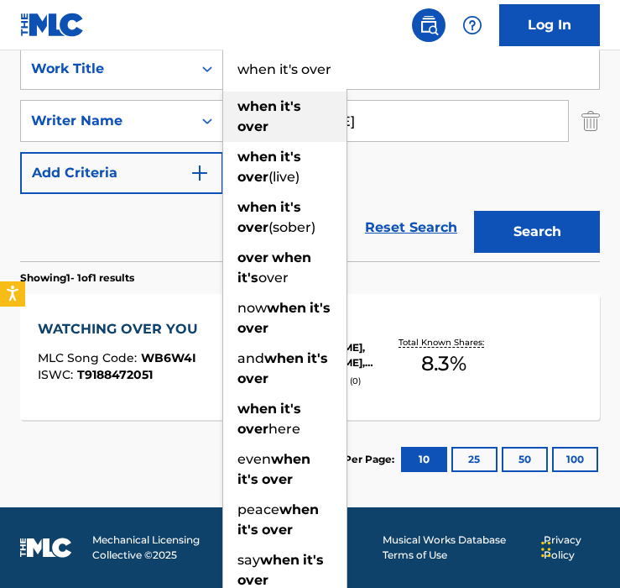
click at [329, 121] on div "when it's over" at bounding box center [284, 117] width 123 height 50
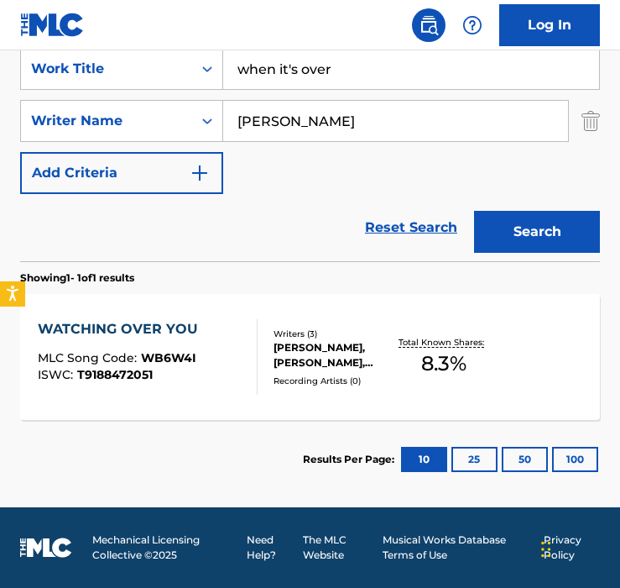
click at [329, 121] on input "Mike Reno" at bounding box center [395, 121] width 345 height 40
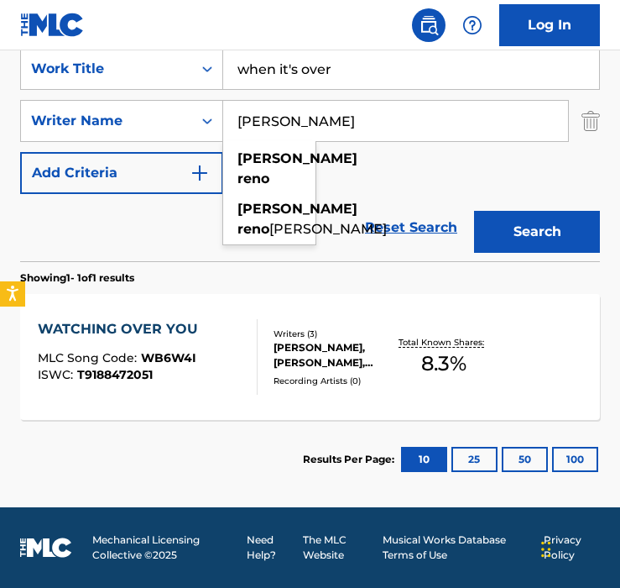
click at [329, 121] on input "Mike Reno" at bounding box center [395, 121] width 345 height 40
paste input "Paul Dean"
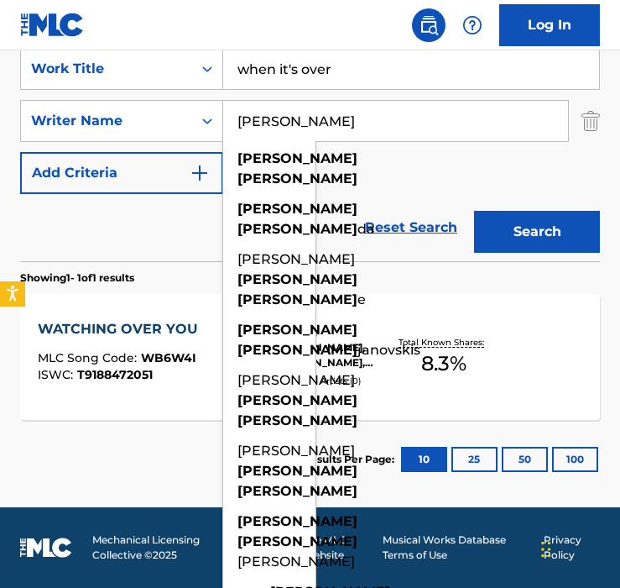
click at [474, 211] on button "Search" at bounding box center [537, 232] width 126 height 42
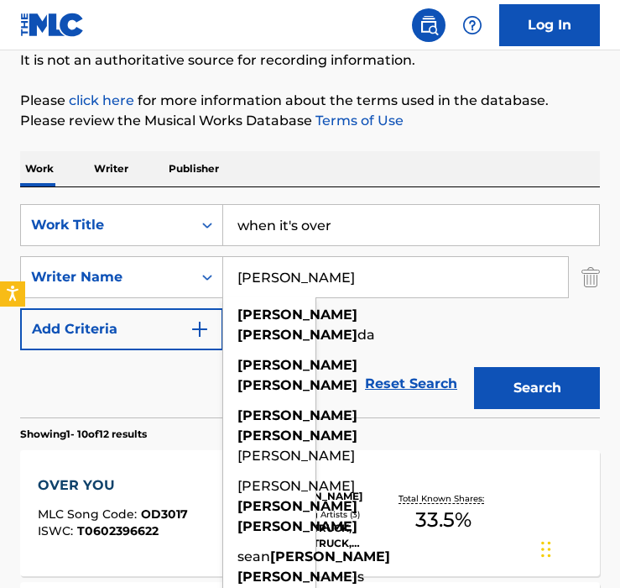
scroll to position [194, 0]
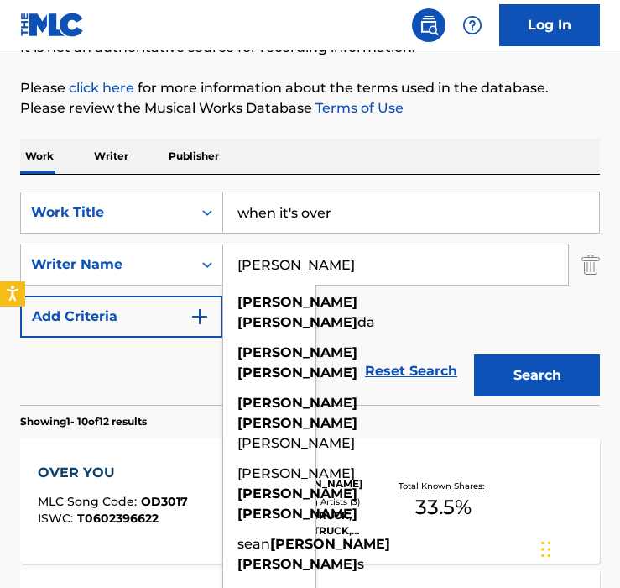
click at [359, 264] on input "Paul Dean" at bounding box center [395, 264] width 345 height 40
paste input "Scott Smith"
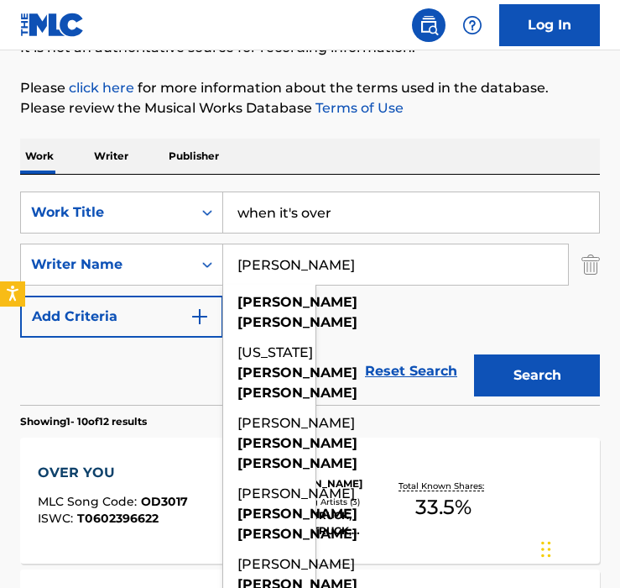
type input "Scott Smith"
click at [474, 354] on button "Search" at bounding box center [537, 375] width 126 height 42
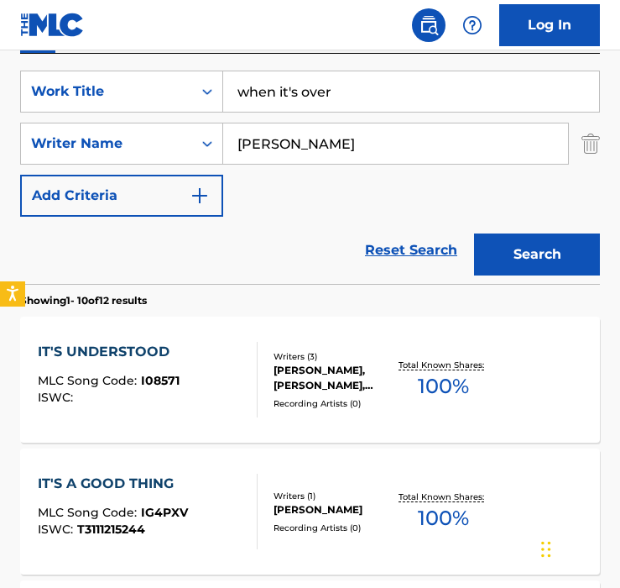
scroll to position [311, 0]
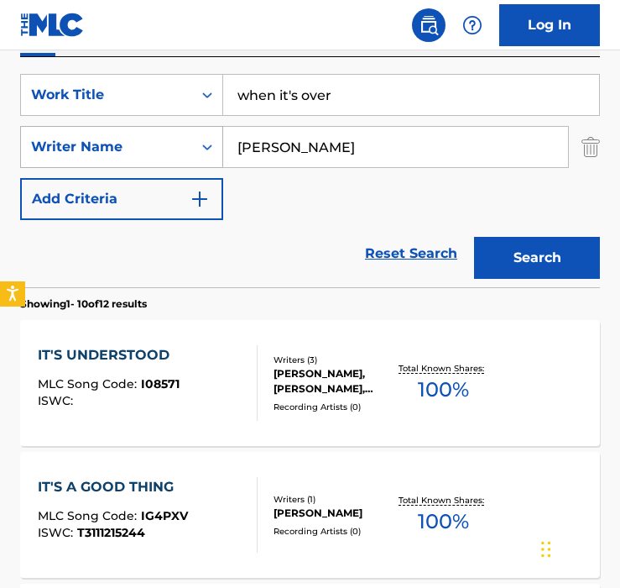
drag, startPoint x: 348, startPoint y: 159, endPoint x: 77, endPoint y: 150, distance: 270.4
click at [77, 150] on div "SearchWithCriteria9123d79f-c118-4cd1-b7f3-d4fefd2ccc90 Writer Name Scott Smith" at bounding box center [310, 147] width 580 height 42
click at [271, 156] on input "Search Form" at bounding box center [395, 147] width 345 height 40
paste input "Matt Frenette"
click at [474, 237] on button "Search" at bounding box center [537, 258] width 126 height 42
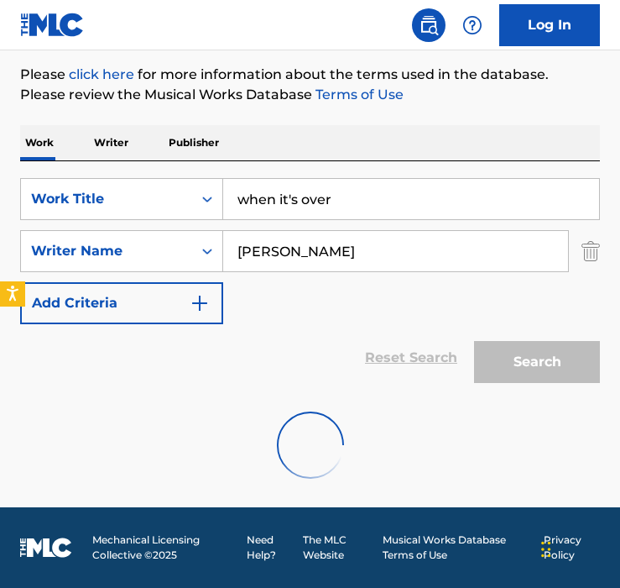
scroll to position [153, 0]
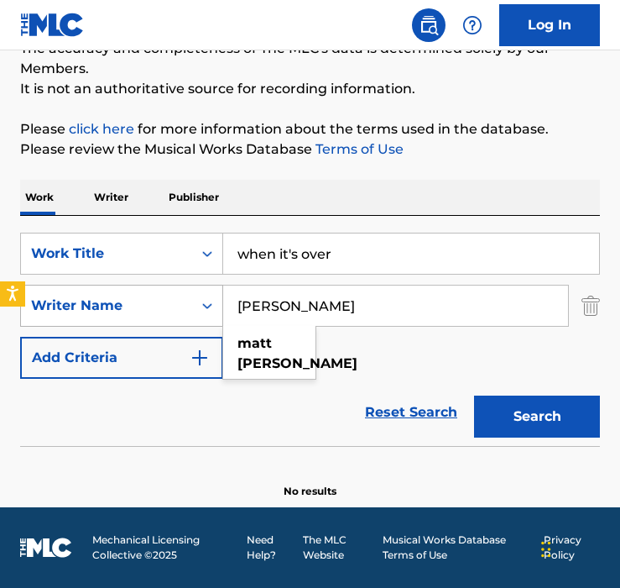
drag, startPoint x: 161, startPoint y: 312, endPoint x: 94, endPoint y: 300, distance: 68.3
click at [100, 303] on div "SearchWithCriteria9123d79f-c118-4cd1-b7f3-d4fefd2ccc90 Writer Name Matt Frenett…" at bounding box center [310, 306] width 580 height 42
paste input "Doug Johnson"
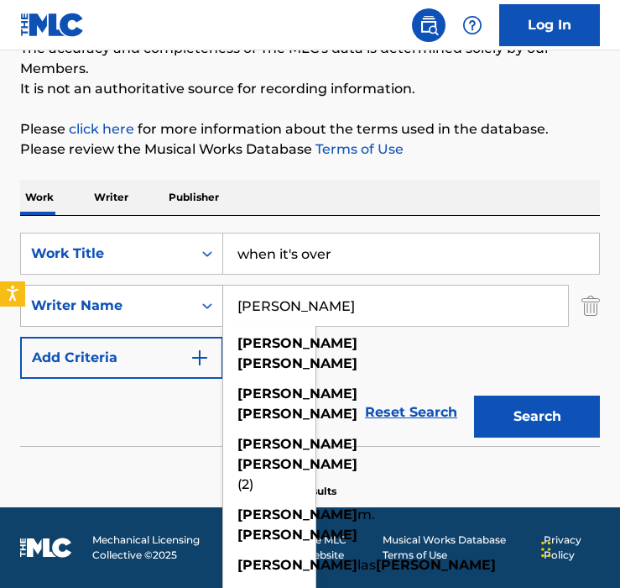
type input "Doug Johnson"
click at [474, 395] on button "Search" at bounding box center [537, 416] width 126 height 42
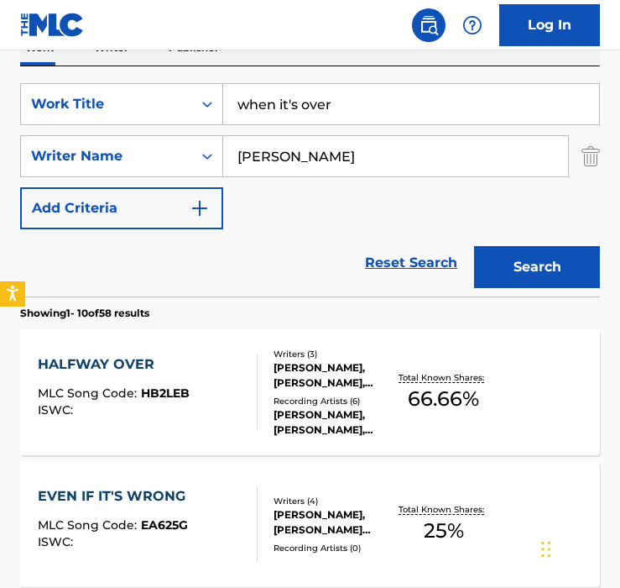
scroll to position [228, 0]
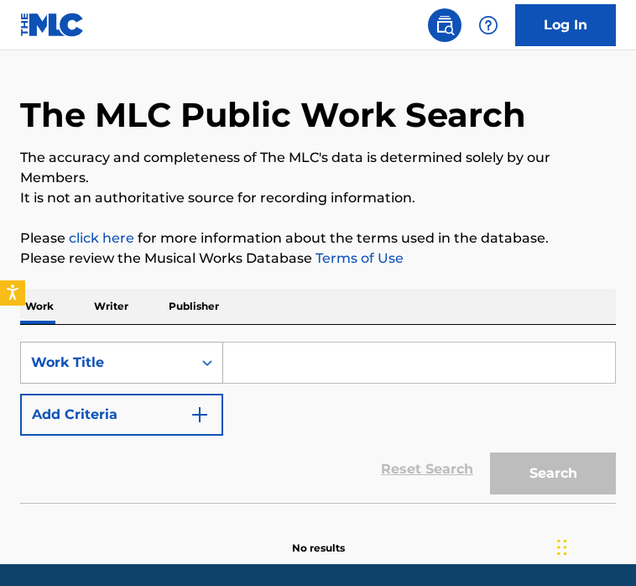
scroll to position [94, 0]
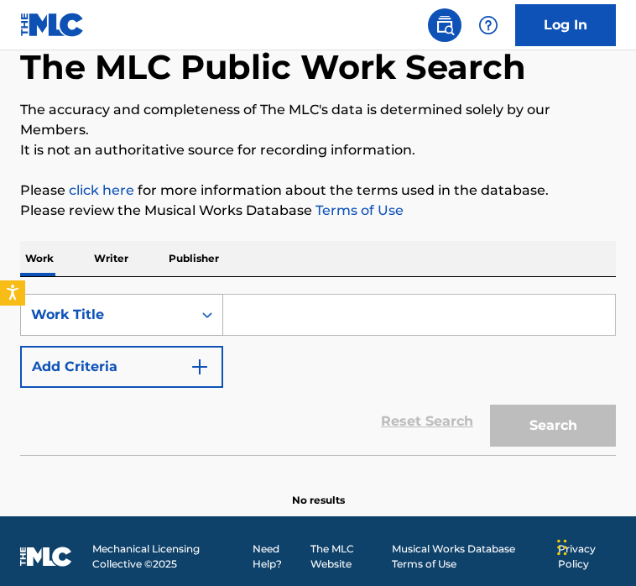
click at [164, 336] on div "Work Title" at bounding box center [121, 315] width 203 height 42
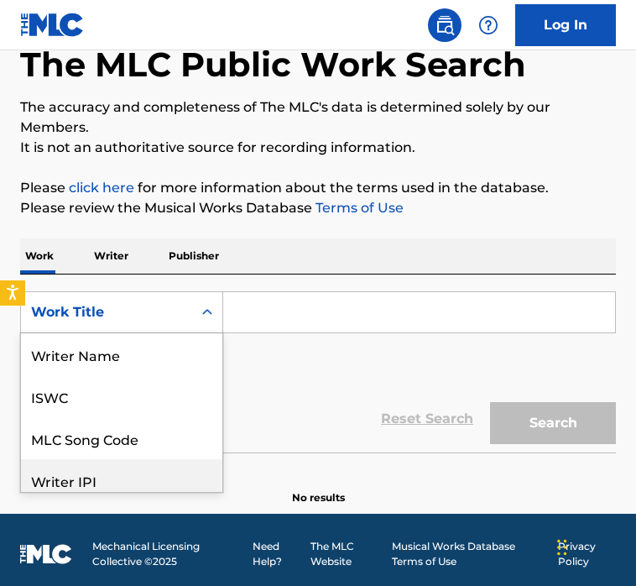
scroll to position [84, 0]
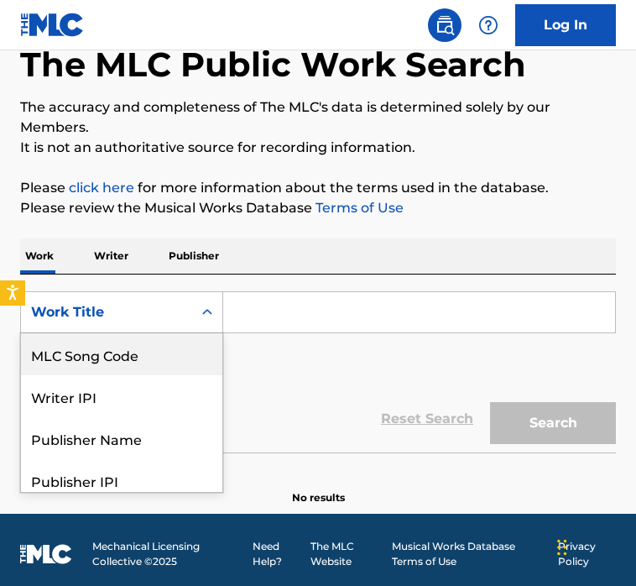
click at [158, 341] on div "MLC Song Code" at bounding box center [121, 354] width 201 height 42
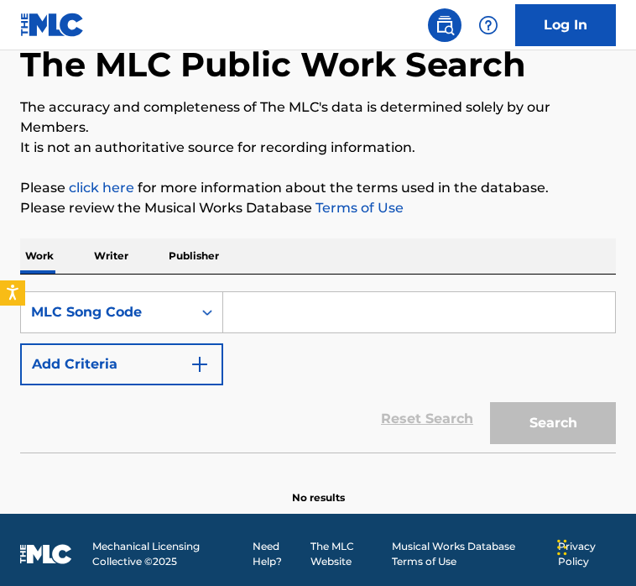
click at [433, 309] on input "Search Form" at bounding box center [419, 312] width 392 height 40
paste input "P5214O"
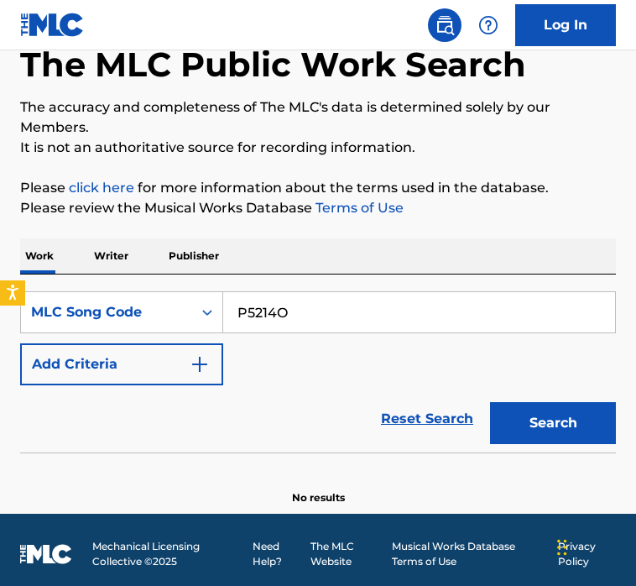
type input "P5214O"
click at [490, 402] on button "Search" at bounding box center [553, 423] width 126 height 42
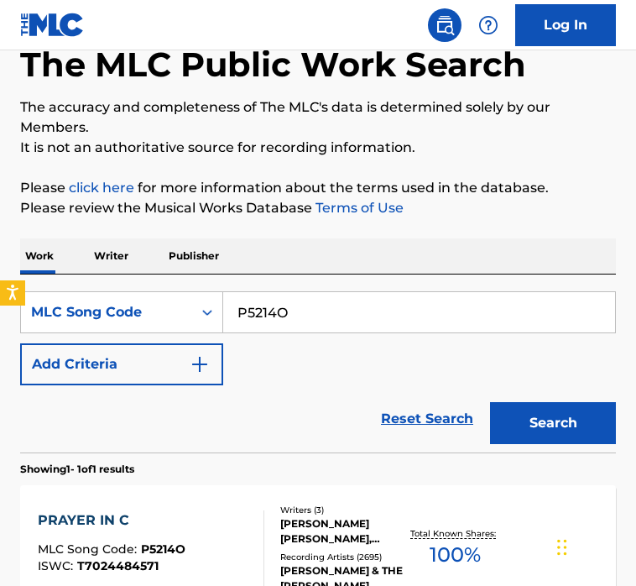
click at [309, 382] on div "SearchWithCriteria35ce5a55-c3e1-4a7c-a1d8-5d0c93e7d7b6 MLC Song Code P5214O Add…" at bounding box center [318, 338] width 596 height 94
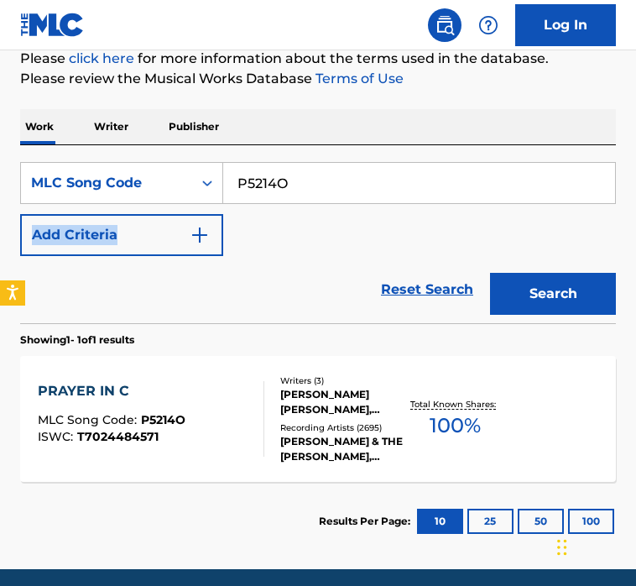
scroll to position [255, 0]
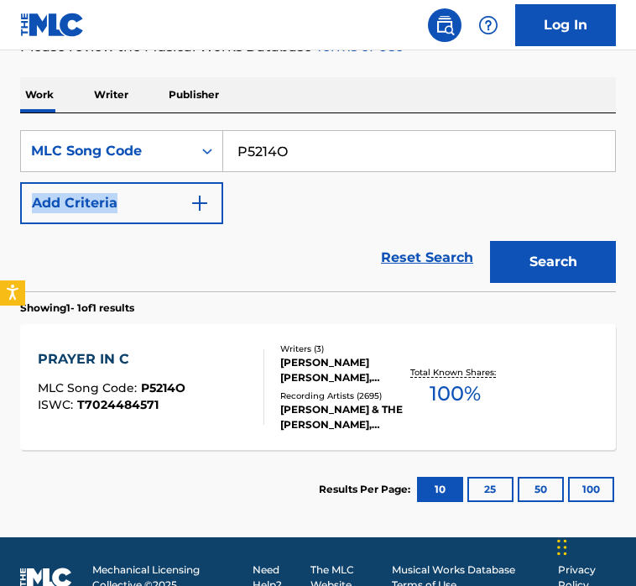
click at [309, 382] on div "[PERSON_NAME] [PERSON_NAME], [PERSON_NAME], [PERSON_NAME]" at bounding box center [343, 370] width 126 height 30
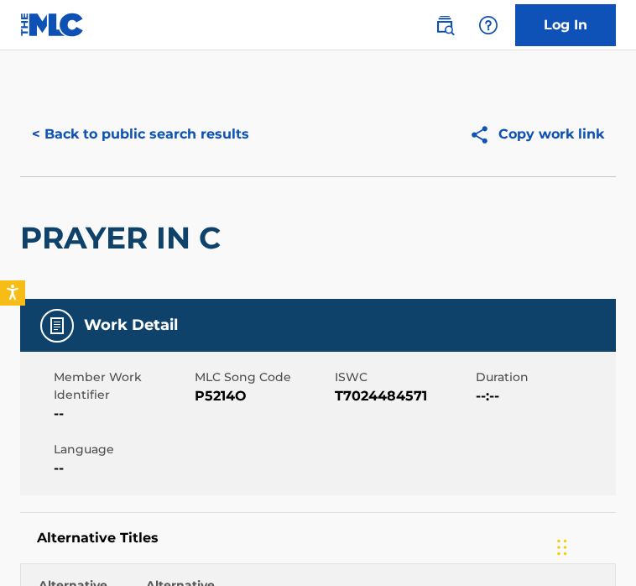
click at [206, 138] on button "< Back to public search results" at bounding box center [140, 134] width 241 height 42
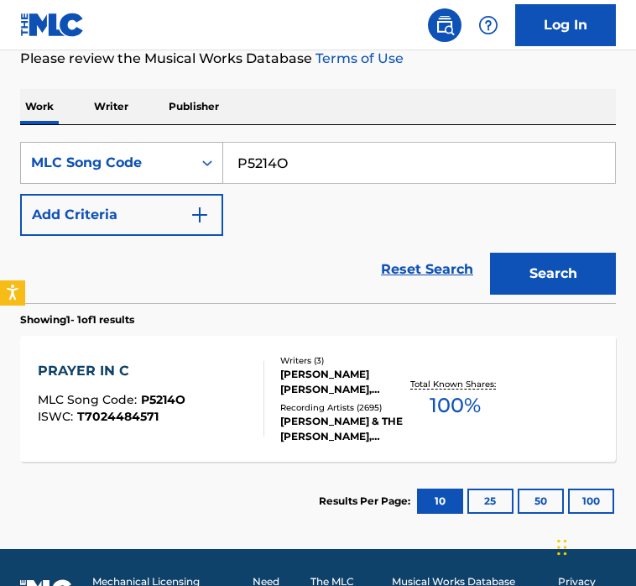
drag, startPoint x: 306, startPoint y: 172, endPoint x: 179, endPoint y: 163, distance: 127.9
click at [179, 163] on div "SearchWithCriteria35ce5a55-c3e1-4a7c-a1d8-5d0c93e7d7b6 MLC Song Code P5214O" at bounding box center [318, 163] width 596 height 42
paste input "A1W56"
type input "PA1W56"
click at [490, 253] on button "Search" at bounding box center [553, 274] width 126 height 42
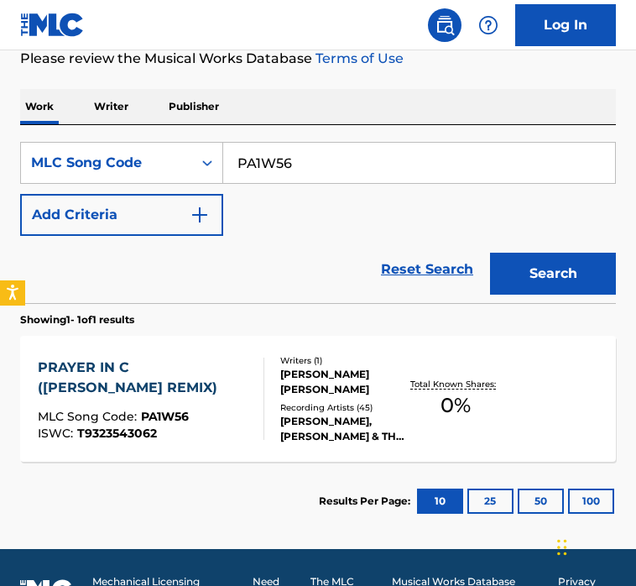
click at [322, 384] on div "[PERSON_NAME] [PERSON_NAME]" at bounding box center [343, 382] width 126 height 30
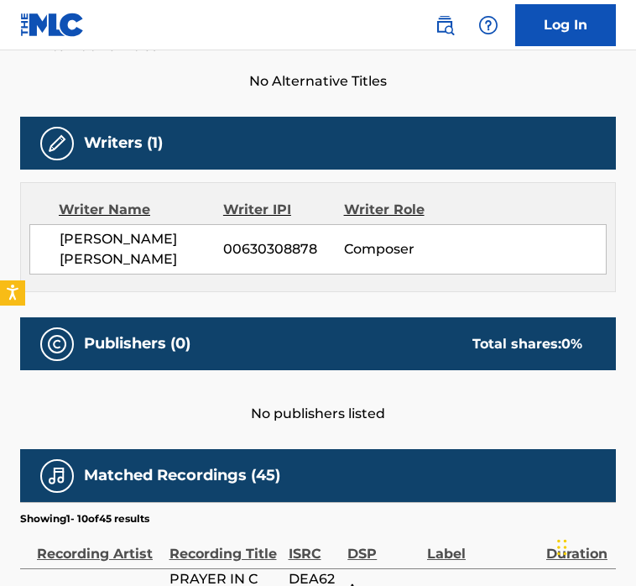
scroll to position [569, 0]
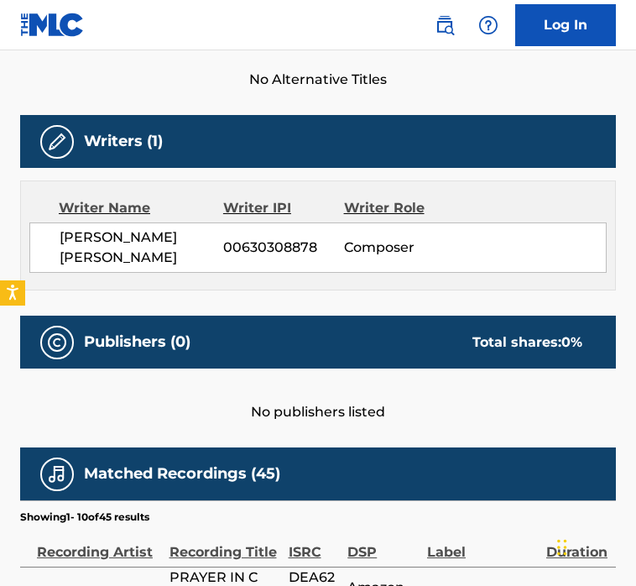
click at [107, 227] on span "[PERSON_NAME] [PERSON_NAME]" at bounding box center [142, 247] width 164 height 40
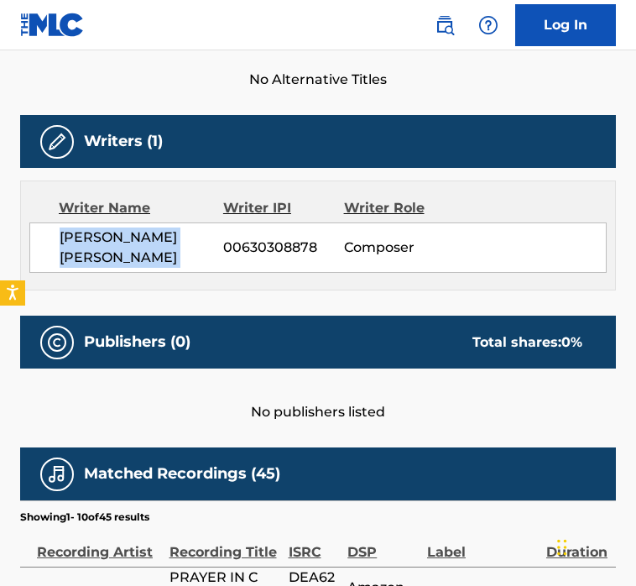
click at [107, 227] on span "[PERSON_NAME] [PERSON_NAME]" at bounding box center [142, 247] width 164 height 40
copy div "[PERSON_NAME] [PERSON_NAME]"
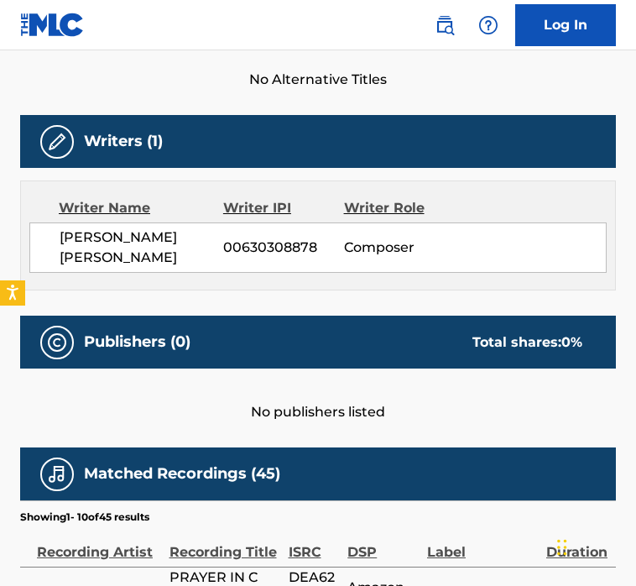
click at [310, 198] on div "Writer IPI" at bounding box center [283, 208] width 121 height 20
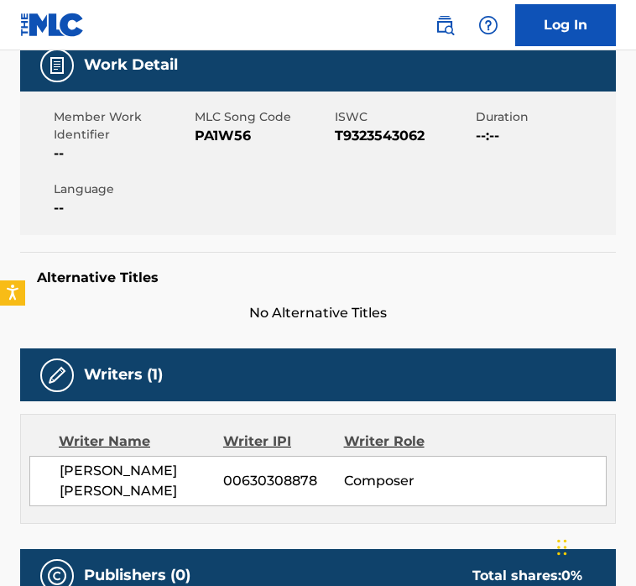
scroll to position [0, 0]
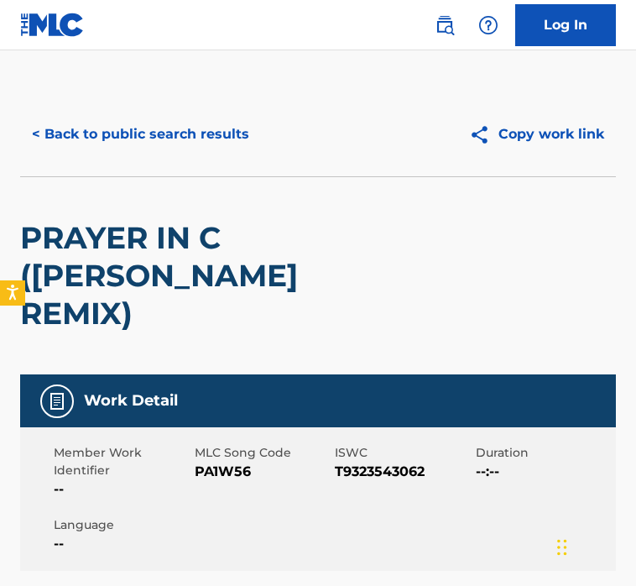
click at [150, 107] on div "< Back to public search results Copy work link" at bounding box center [318, 134] width 596 height 84
click at [150, 130] on button "< Back to public search results" at bounding box center [140, 134] width 241 height 42
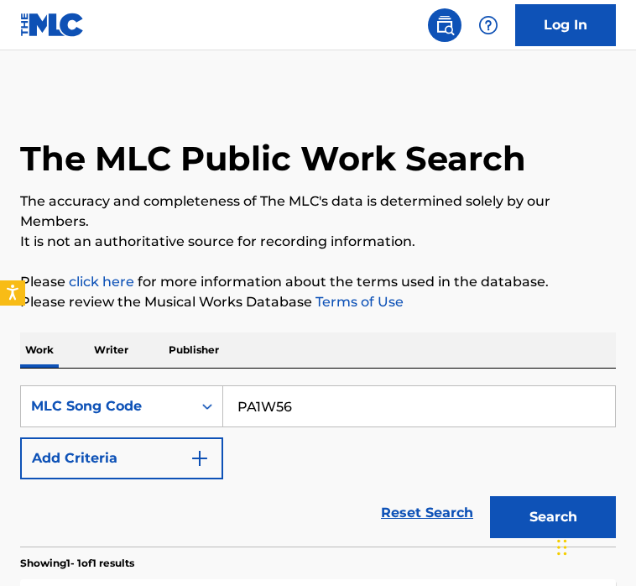
scroll to position [243, 0]
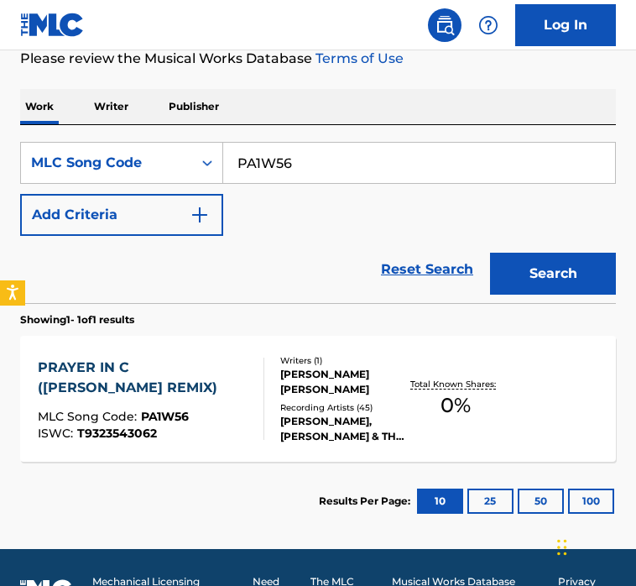
drag, startPoint x: 358, startPoint y: 154, endPoint x: 12, endPoint y: 154, distance: 346.7
click at [12, 154] on div "The MLC Public Work Search The accuracy and completeness of The MLC's data is d…" at bounding box center [318, 195] width 636 height 692
paste input "BVBUA8"
type input "BVBUA8"
click at [490, 253] on button "Search" at bounding box center [553, 274] width 126 height 42
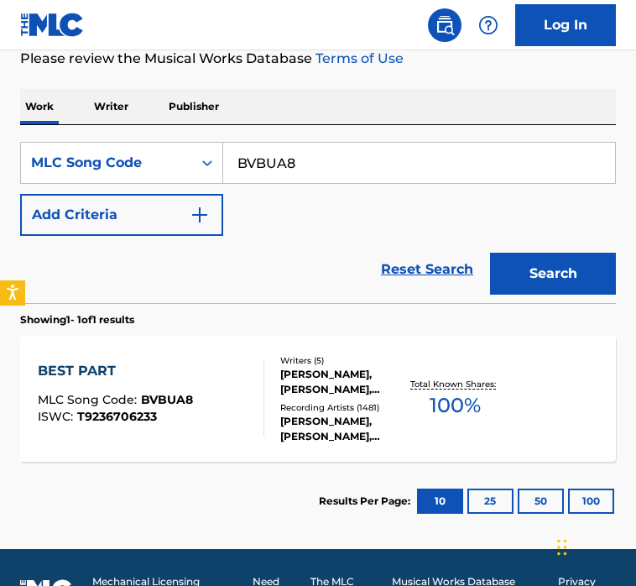
click at [245, 386] on div "BEST PART MLC Song Code : BVBUA8 ISWC : T9236706233" at bounding box center [151, 399] width 227 height 76
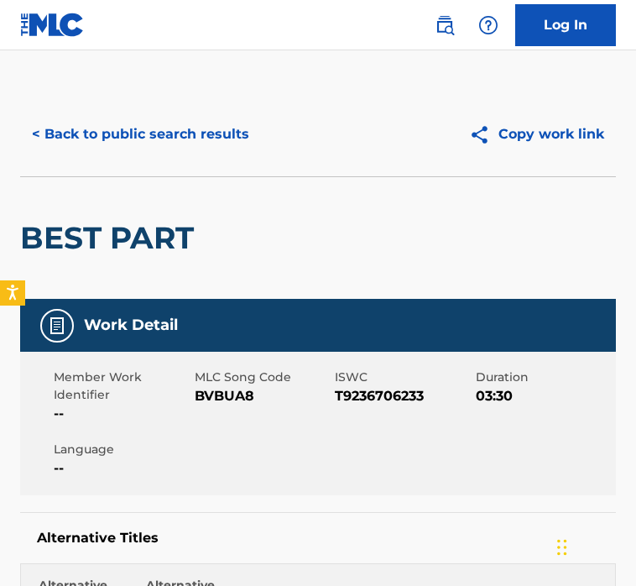
click at [219, 125] on button "< Back to public search results" at bounding box center [140, 134] width 241 height 42
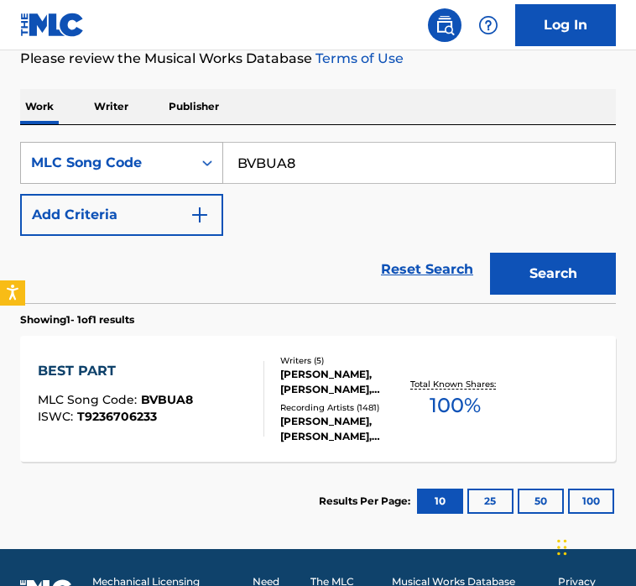
click at [149, 159] on div "SearchWithCriteria35ce5a55-c3e1-4a7c-a1d8-5d0c93e7d7b6 MLC Song Code BVBUA8" at bounding box center [318, 163] width 596 height 42
paste input "Y14532"
type input "Y14532"
click at [490, 253] on button "Search" at bounding box center [553, 274] width 126 height 42
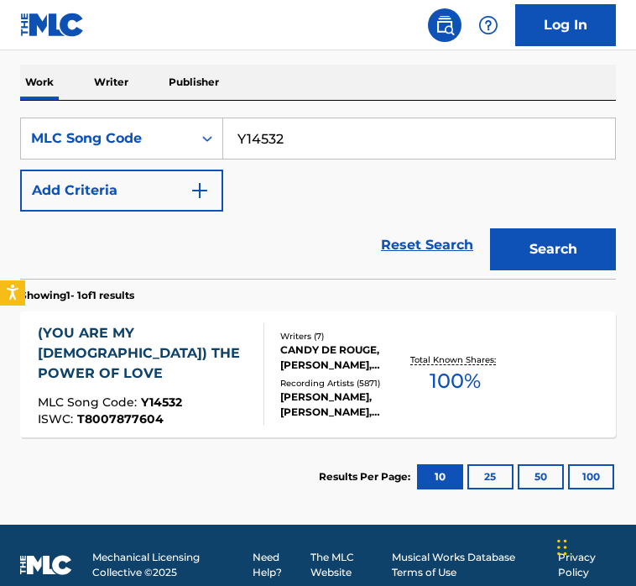
scroll to position [275, 0]
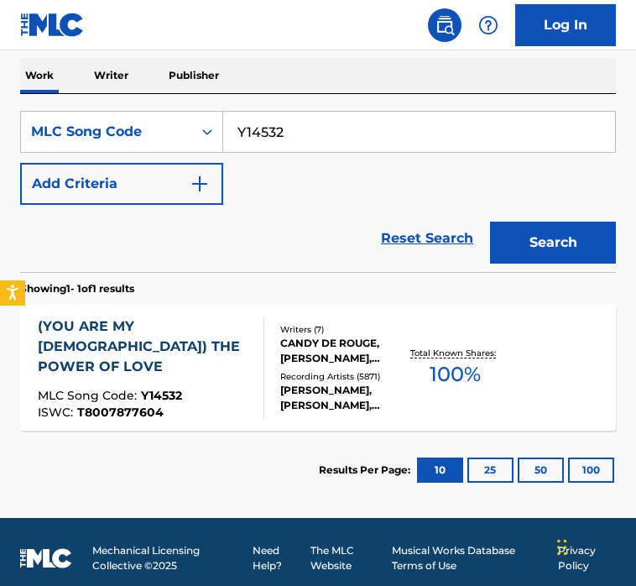
click at [322, 375] on div "Recording Artists ( 5871 )" at bounding box center [343, 376] width 126 height 13
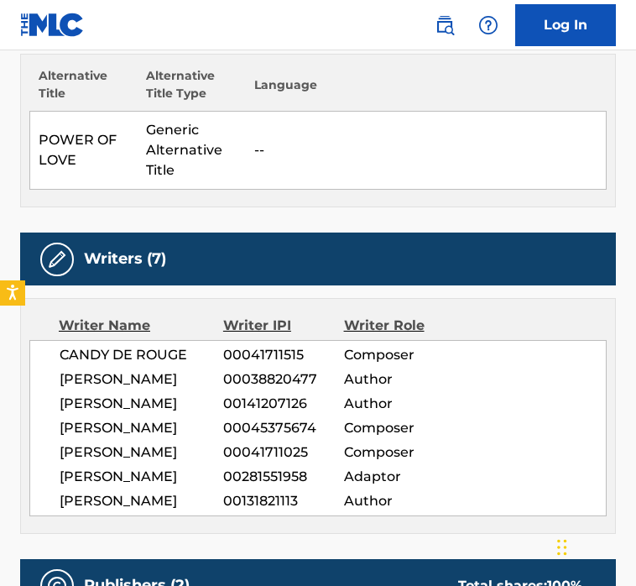
scroll to position [618, 0]
